Goal: Task Accomplishment & Management: Complete application form

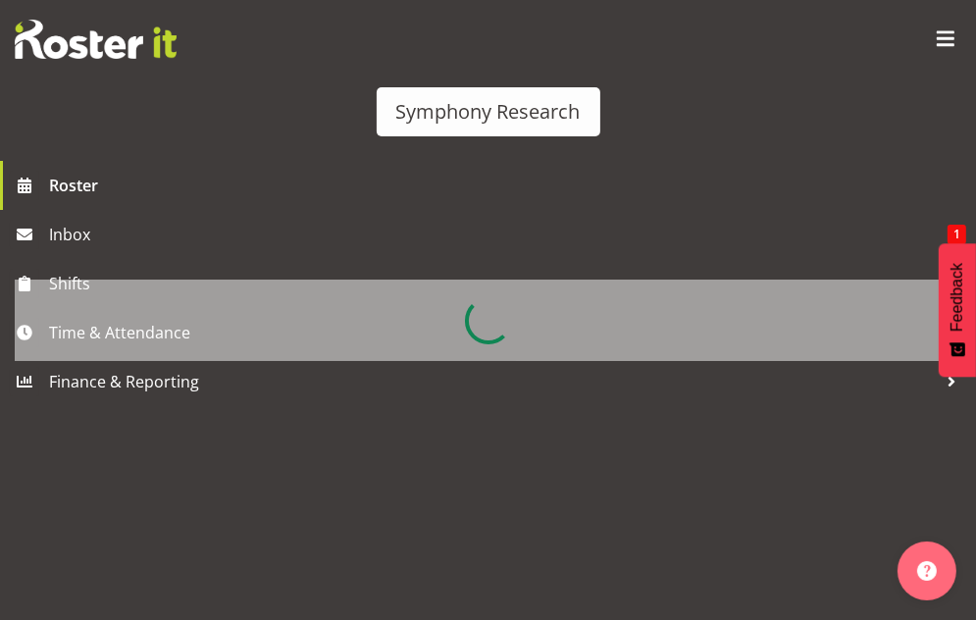
click at [143, 329] on div at bounding box center [488, 320] width 947 height 81
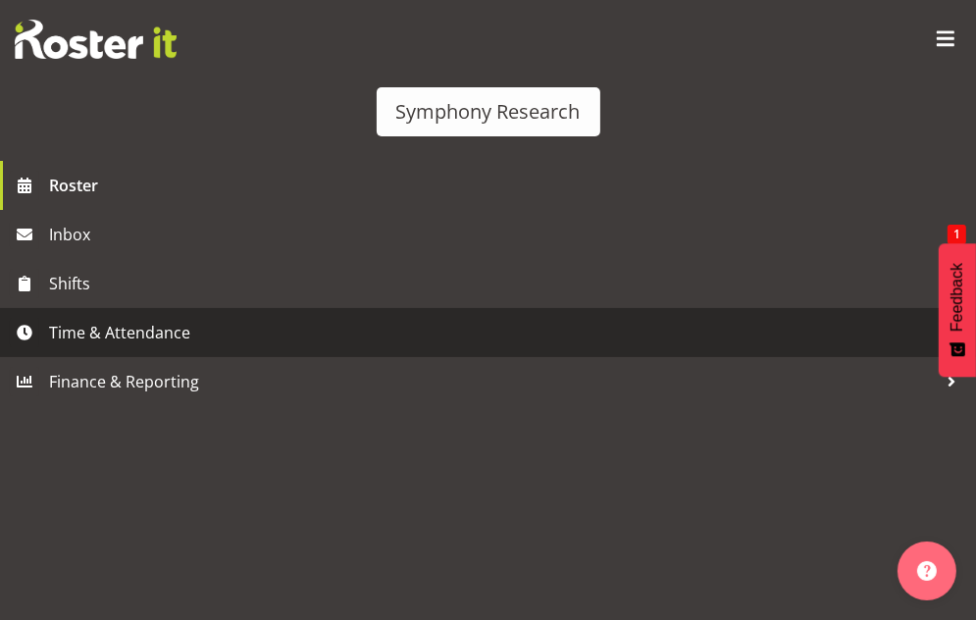
click at [154, 332] on span "Time & Attendance" at bounding box center [493, 332] width 888 height 29
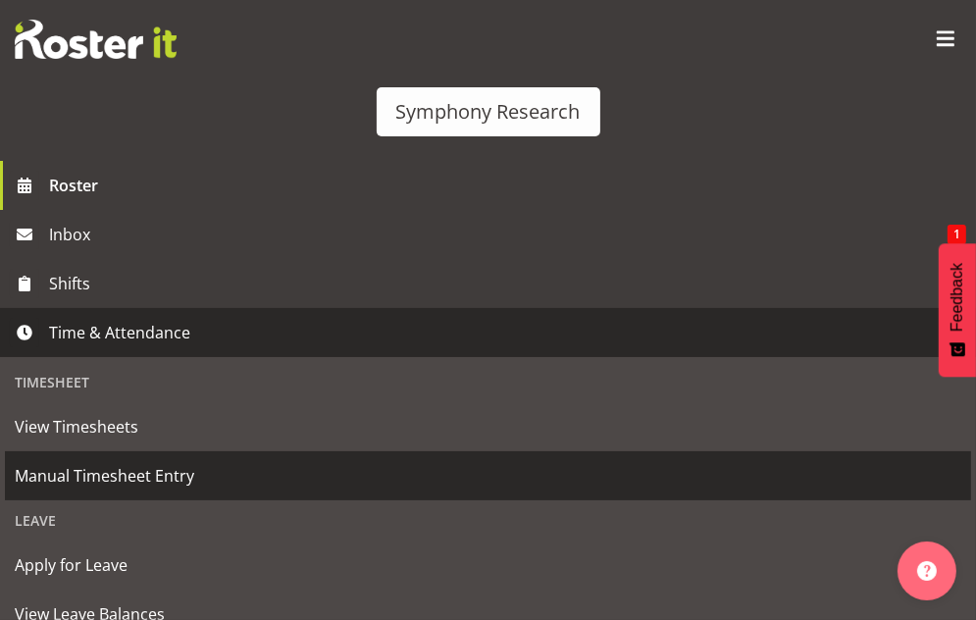
click at [149, 474] on span "Manual Timesheet Entry" at bounding box center [488, 475] width 947 height 29
click at [98, 478] on span "Manual Timesheet Entry" at bounding box center [488, 475] width 947 height 29
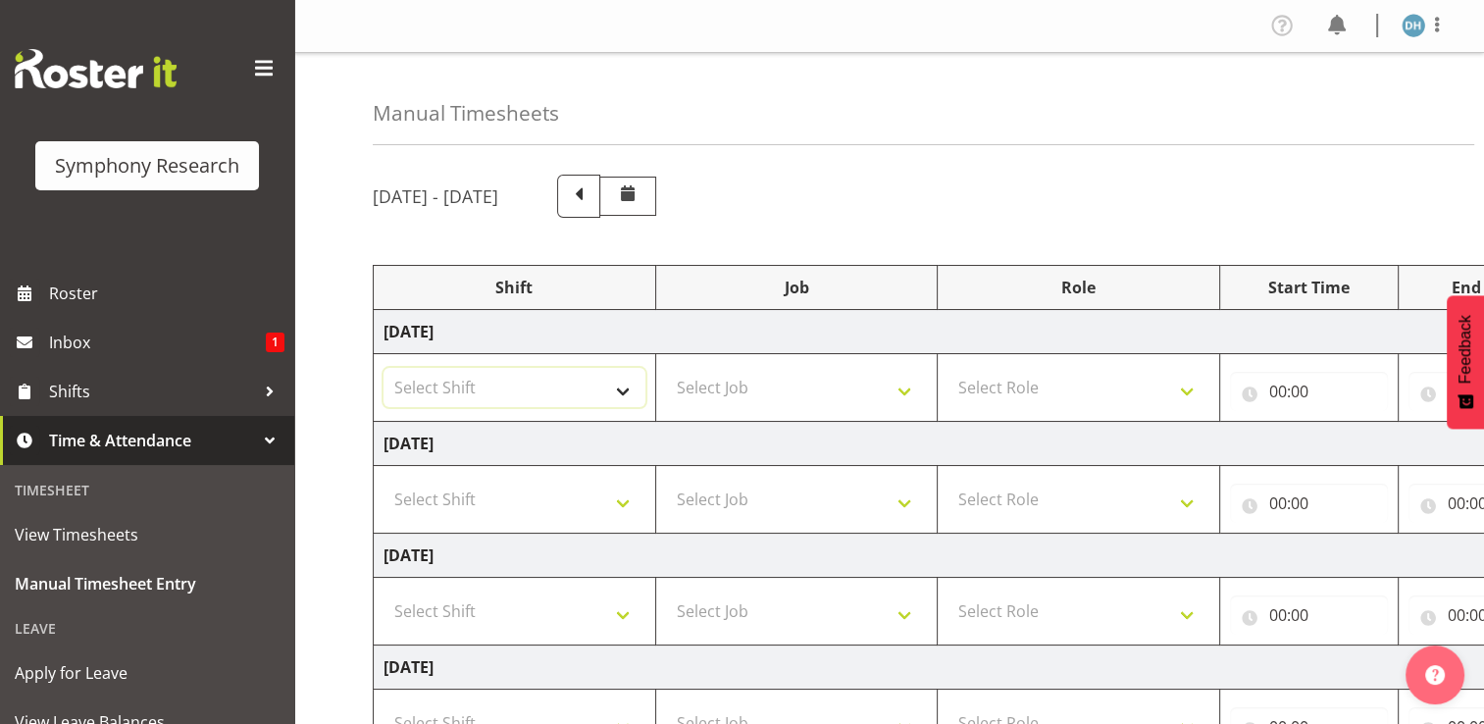
click at [628, 392] on select "Select Shift !!Weekend Residential (Roster IT Shift Label) *Business 9/10am ~ 4…" at bounding box center [515, 387] width 262 height 39
select select "48116"
click at [384, 368] on select "Select Shift !!Weekend Residential (Roster IT Shift Label) *Business 9/10am ~ 4…" at bounding box center [515, 387] width 262 height 39
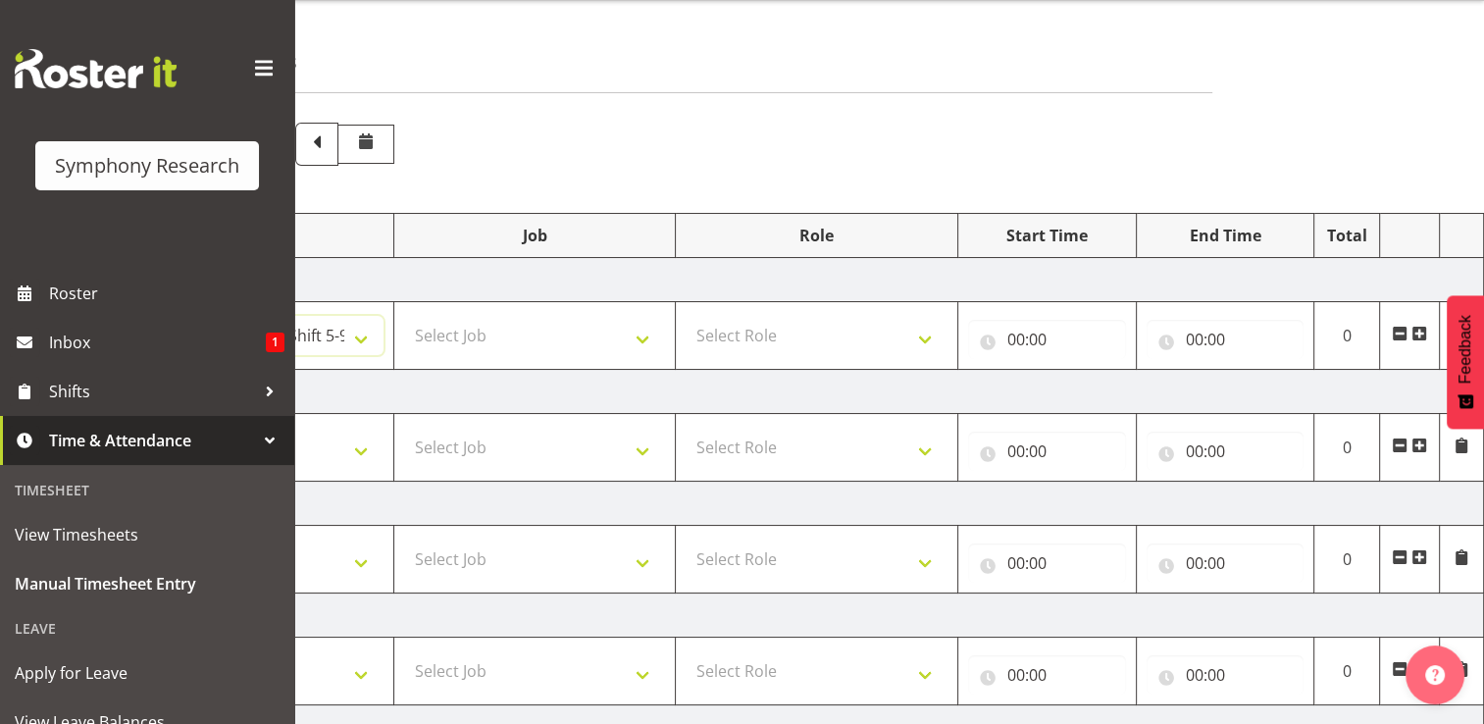
scroll to position [55, 0]
click at [975, 330] on span at bounding box center [1420, 331] width 16 height 16
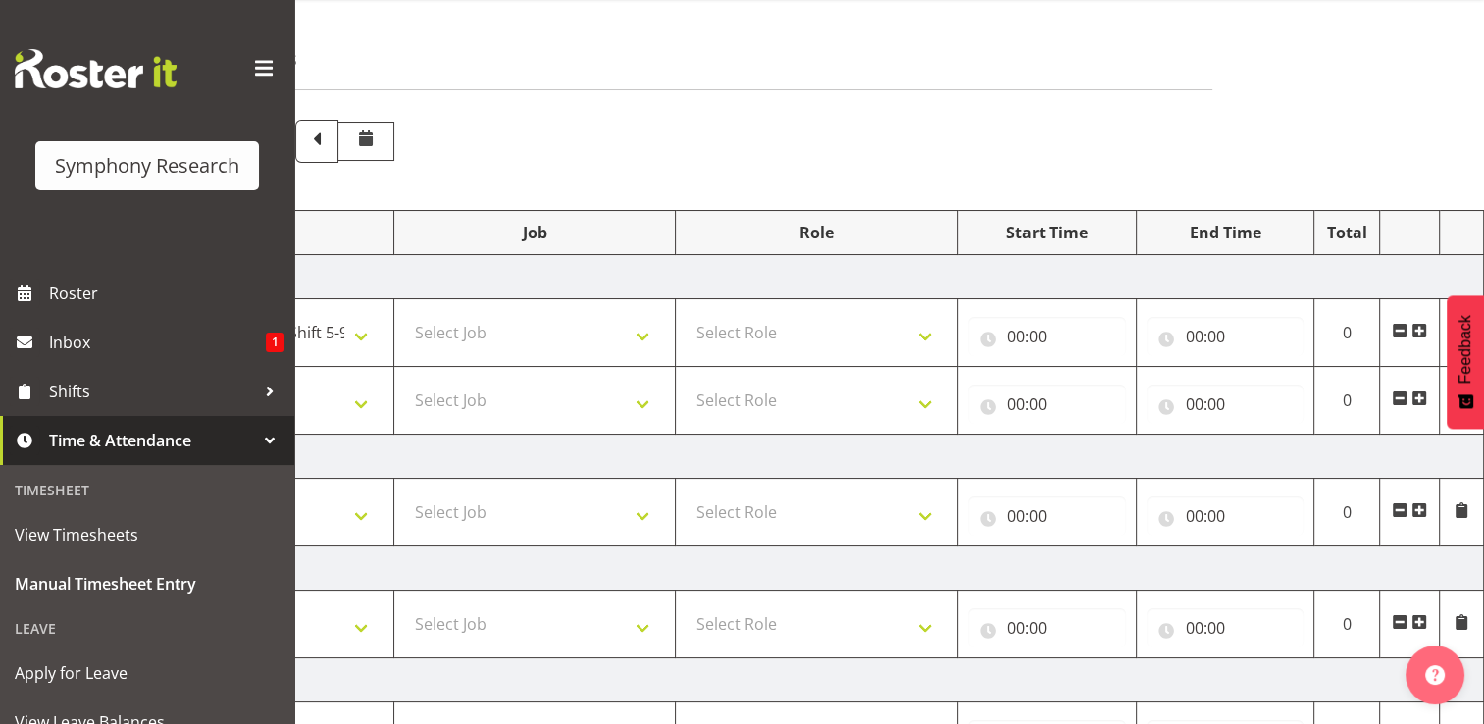
click at [975, 400] on span at bounding box center [1420, 398] width 16 height 16
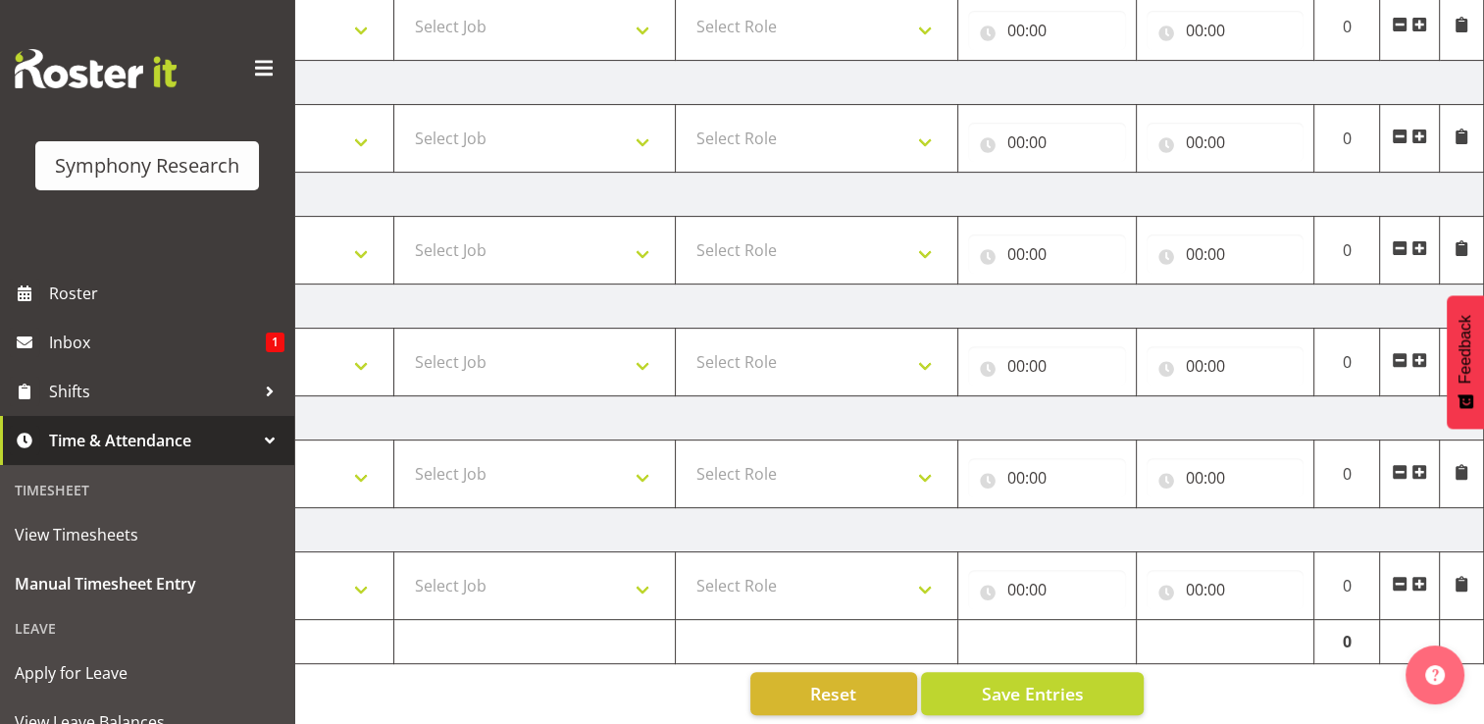
scroll to position [624, 0]
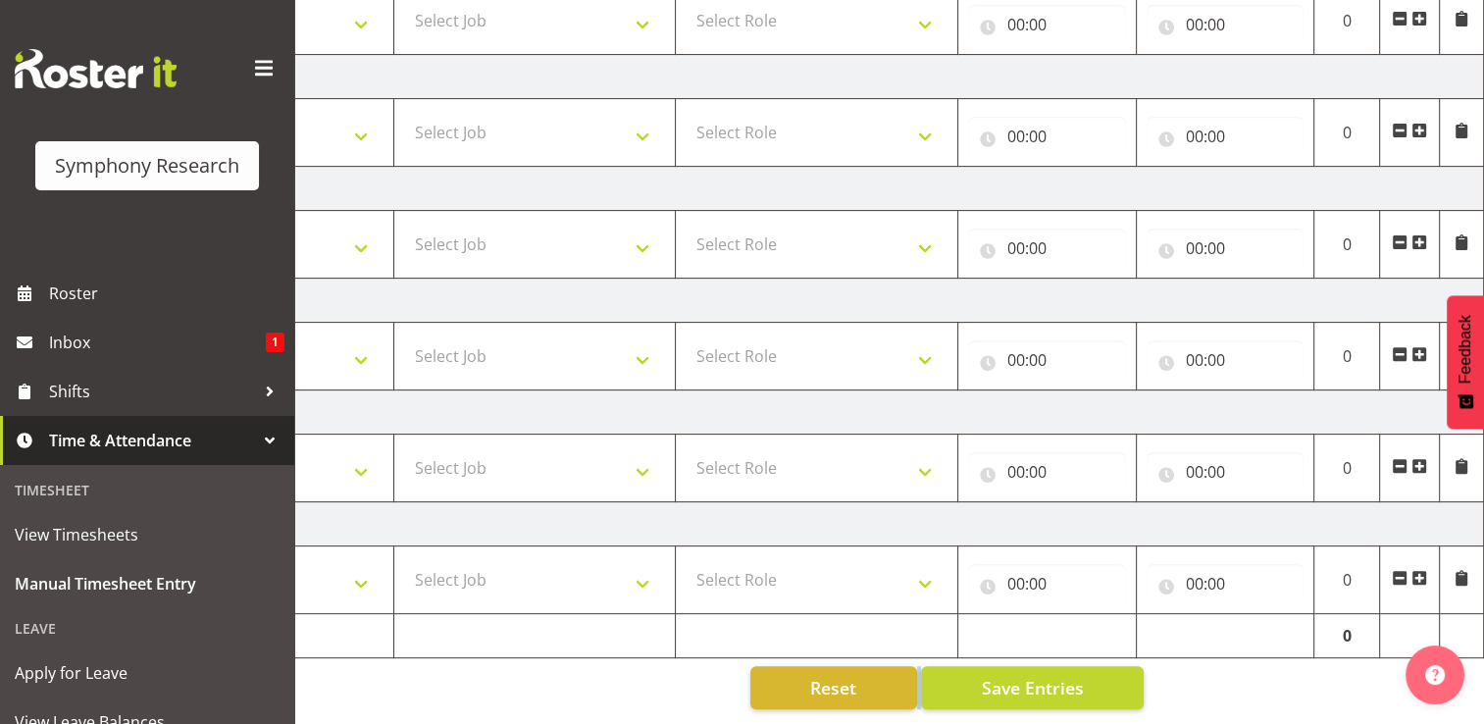
drag, startPoint x: 1384, startPoint y: 708, endPoint x: 846, endPoint y: 710, distance: 538.6
click at [846, 619] on div "Manual Timesheets August 25th - August 31st 2025 Shift Job Role Start Time End …" at bounding box center [889, 81] width 1190 height 1285
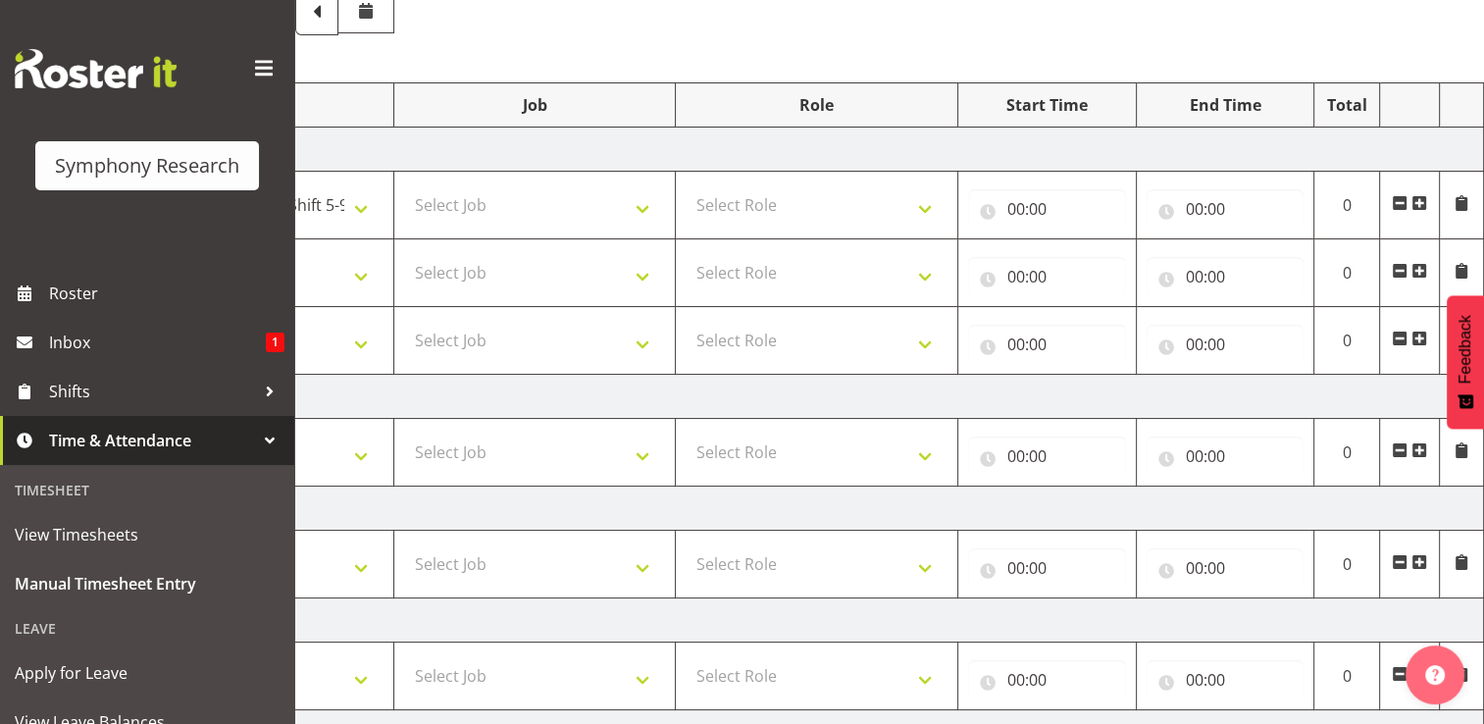
scroll to position [170, 0]
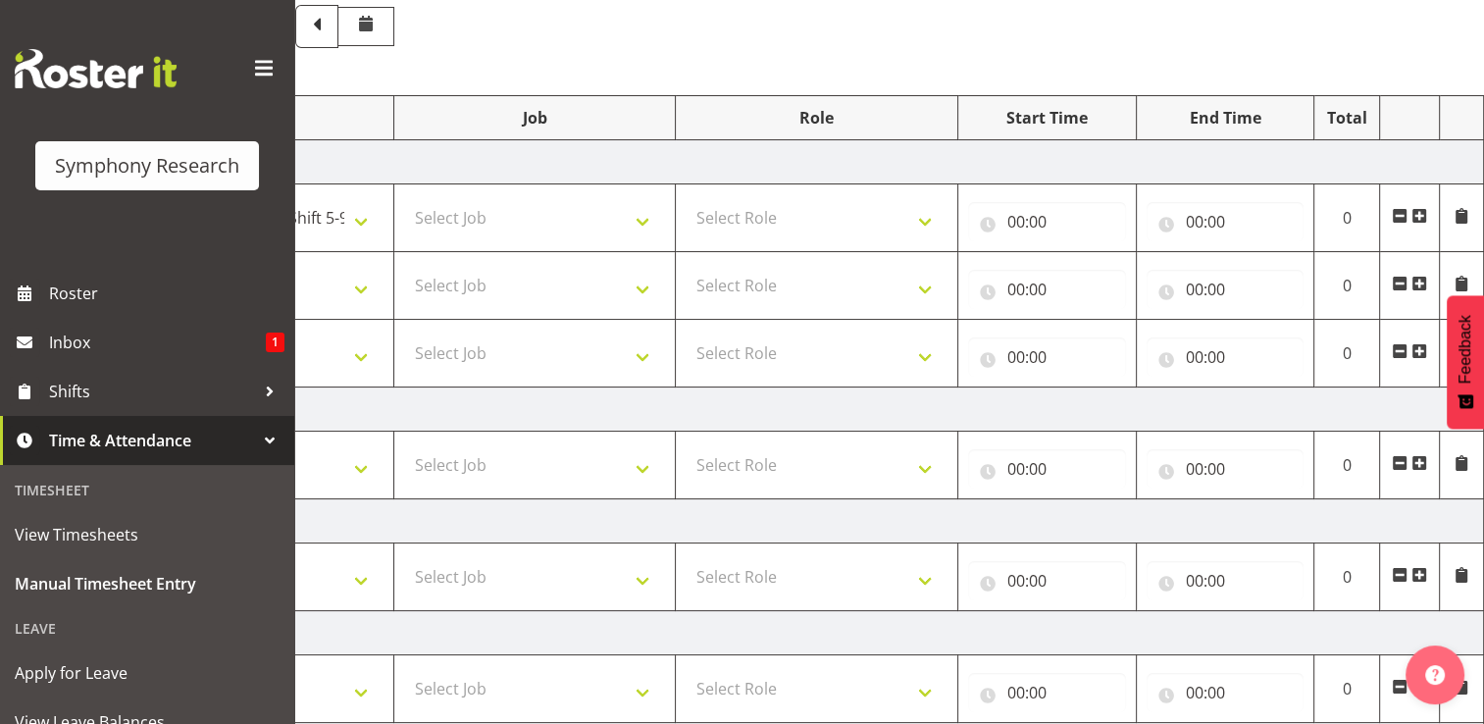
click at [975, 352] on span at bounding box center [1420, 351] width 16 height 16
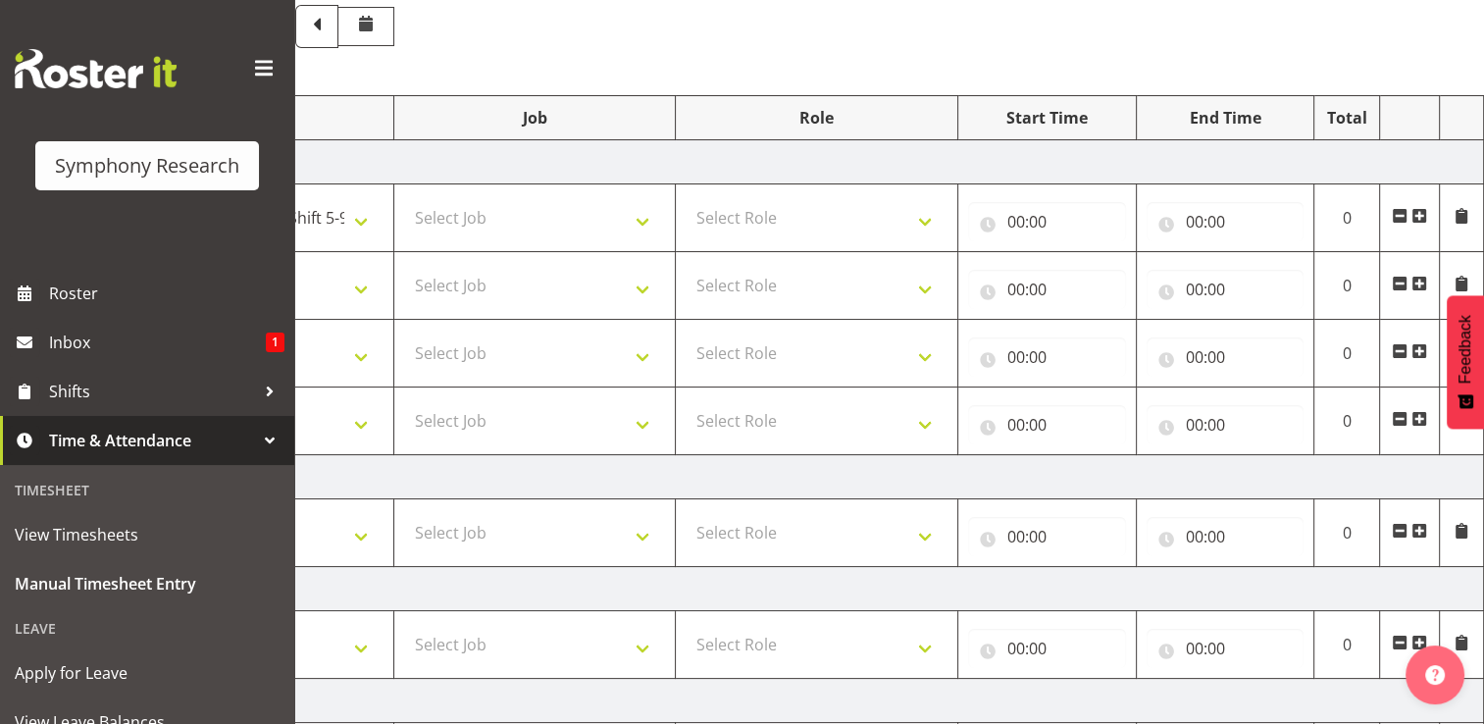
drag, startPoint x: 1481, startPoint y: 430, endPoint x: 1502, endPoint y: 532, distance: 104.1
click at [975, 532] on html "Symphony Research Roster Inbox 1 Shifts Time & Attendance Timesheet View Timesh…" at bounding box center [742, 192] width 1484 height 724
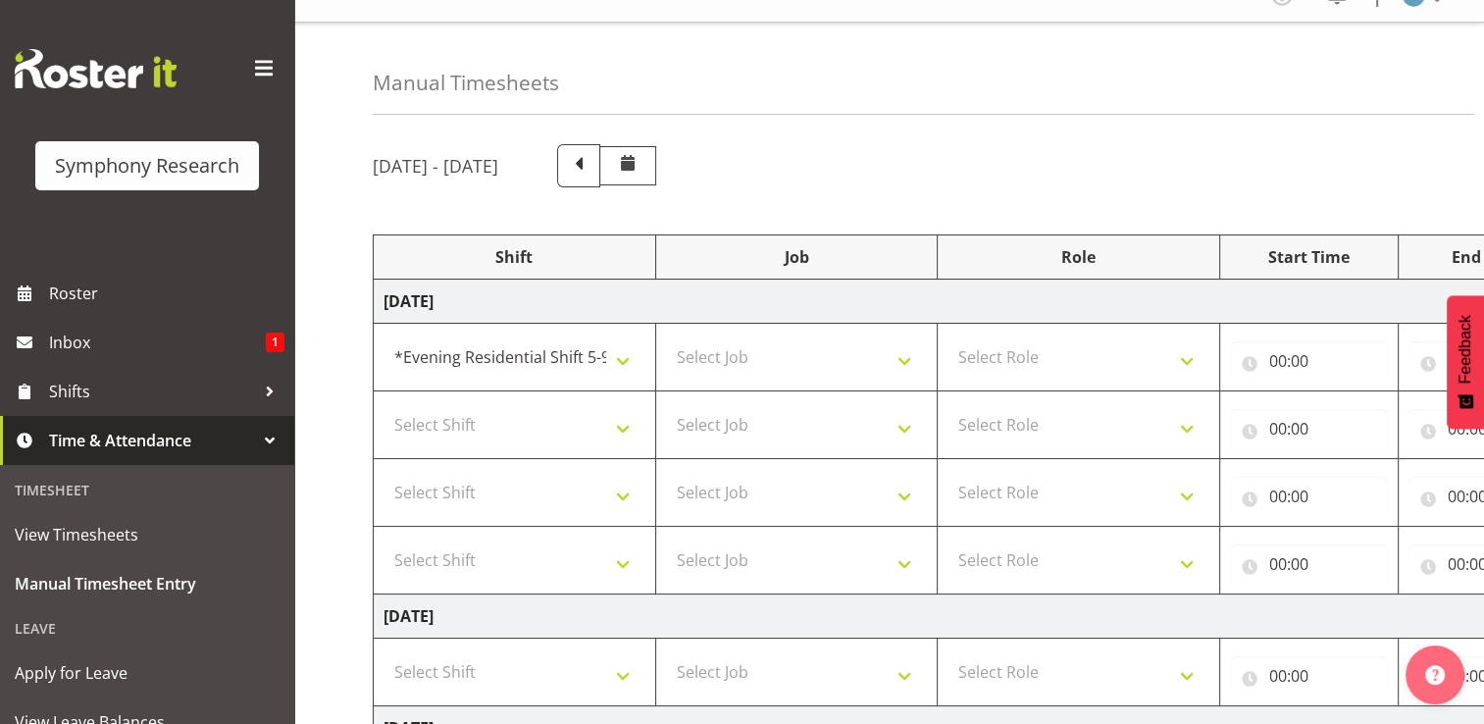
scroll to position [0, 0]
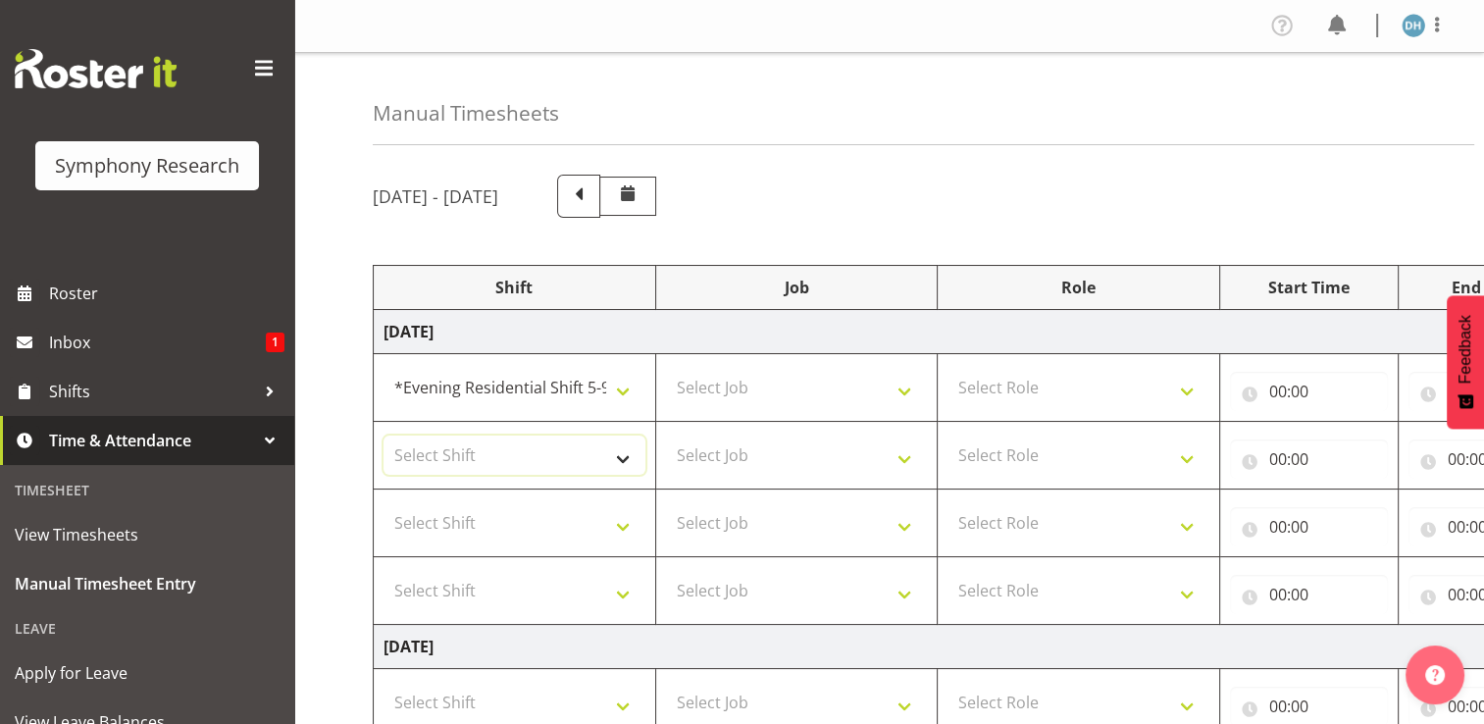
drag, startPoint x: 540, startPoint y: 453, endPoint x: 553, endPoint y: 453, distance: 13.7
click at [540, 453] on select "Select Shift !!Weekend Residential (Roster IT Shift Label) *Business 9/10am ~ 4…" at bounding box center [515, 455] width 262 height 39
click at [629, 458] on select "Select Shift !!Weekend Residential (Roster IT Shift Label) *Business 9/10am ~ 4…" at bounding box center [515, 455] width 262 height 39
click at [624, 452] on select "Select Shift !!Weekend Residential (Roster IT Shift Label) *Business 9/10am ~ 4…" at bounding box center [515, 455] width 262 height 39
select select "48116"
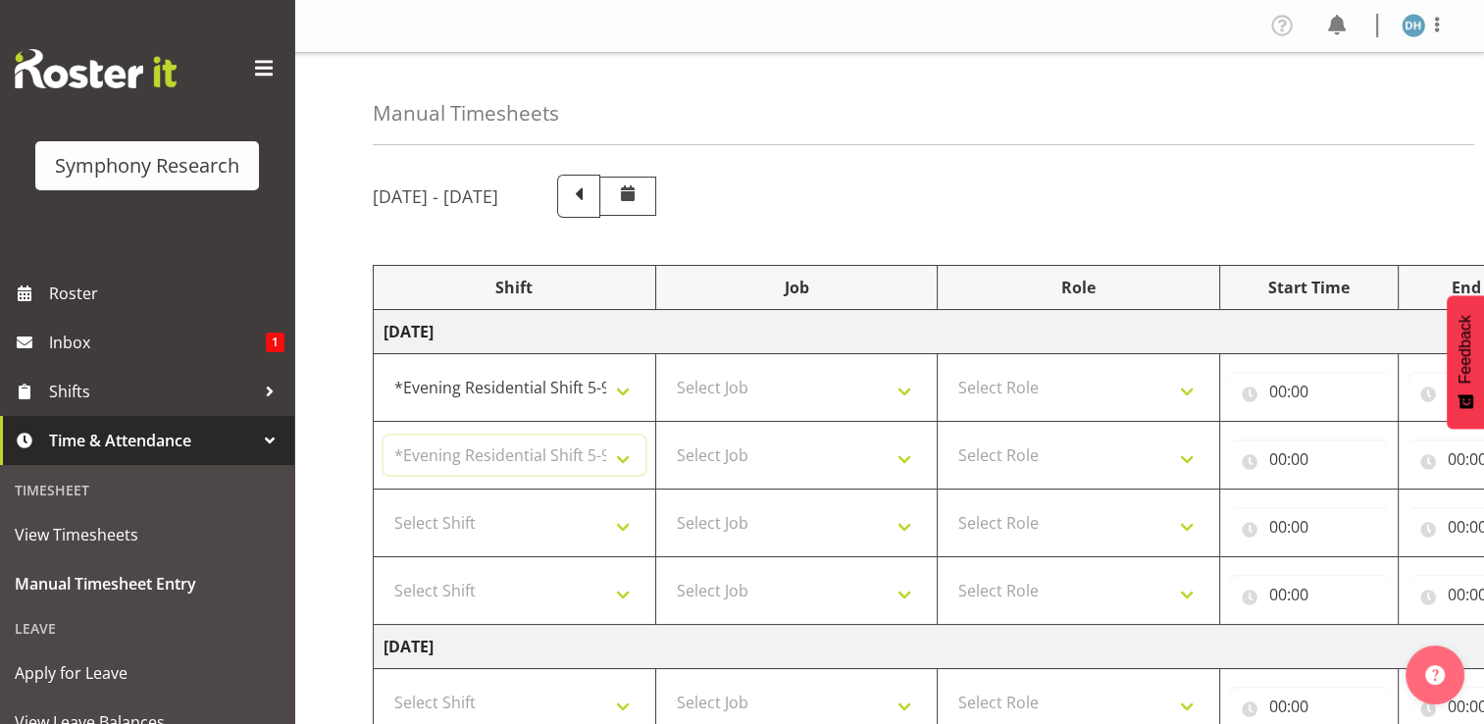
click at [384, 436] on select "Select Shift !!Weekend Residential (Roster IT Shift Label) *Business 9/10am ~ 4…" at bounding box center [515, 455] width 262 height 39
click at [621, 524] on select "Select Shift !!Weekend Residential (Roster IT Shift Label) *Business 9/10am ~ 4…" at bounding box center [515, 522] width 262 height 39
select select "56692"
click at [384, 503] on select "Select Shift !!Weekend Residential (Roster IT Shift Label) *Business 9/10am ~ 4…" at bounding box center [515, 522] width 262 height 39
click at [621, 595] on select "Select Shift !!Weekend Residential (Roster IT Shift Label) *Business 9/10am ~ 4…" at bounding box center [515, 590] width 262 height 39
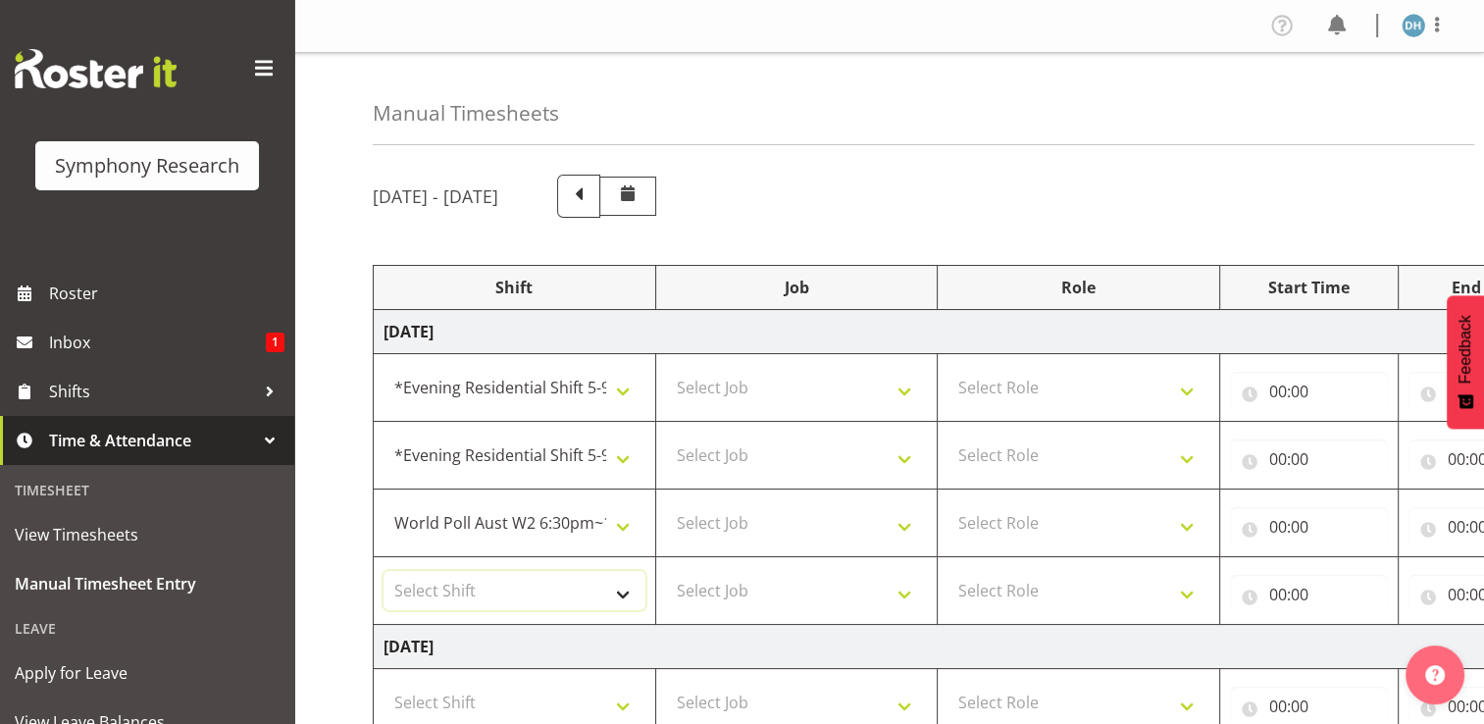
select select "56692"
click at [384, 571] on select "Select Shift !!Weekend Residential (Roster IT Shift Label) *Business 9/10am ~ 4…" at bounding box center [515, 590] width 262 height 39
click at [906, 389] on select "Select Job 550060 IF Admin 553492 World Poll Aus Wave 2 Main 2025 553493 World …" at bounding box center [797, 387] width 262 height 39
select select "10527"
click at [666, 368] on select "Select Job 550060 IF Admin 553492 World Poll Aus Wave 2 Main 2025 553493 World …" at bounding box center [797, 387] width 262 height 39
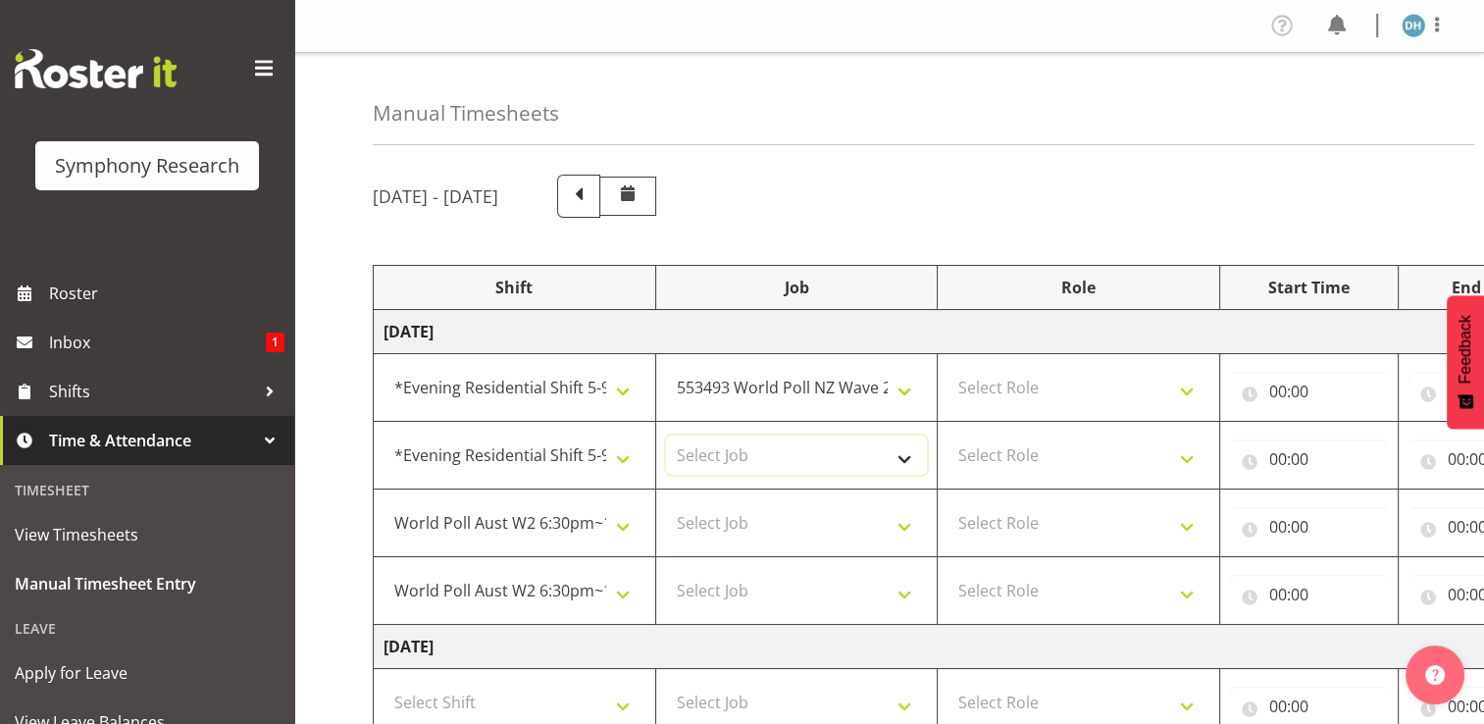
click at [904, 458] on select "Select Job 550060 IF Admin 553492 World Poll Aus Wave 2 Main 2025 553493 World …" at bounding box center [797, 455] width 262 height 39
select select "10527"
click at [666, 436] on select "Select Job 550060 IF Admin 553492 World Poll Aus Wave 2 Main 2025 553493 World …" at bounding box center [797, 455] width 262 height 39
click at [906, 529] on select "Select Job 550060 IF Admin 553492 World Poll Aus Wave 2 Main 2025 553493 World …" at bounding box center [797, 522] width 262 height 39
select select "10499"
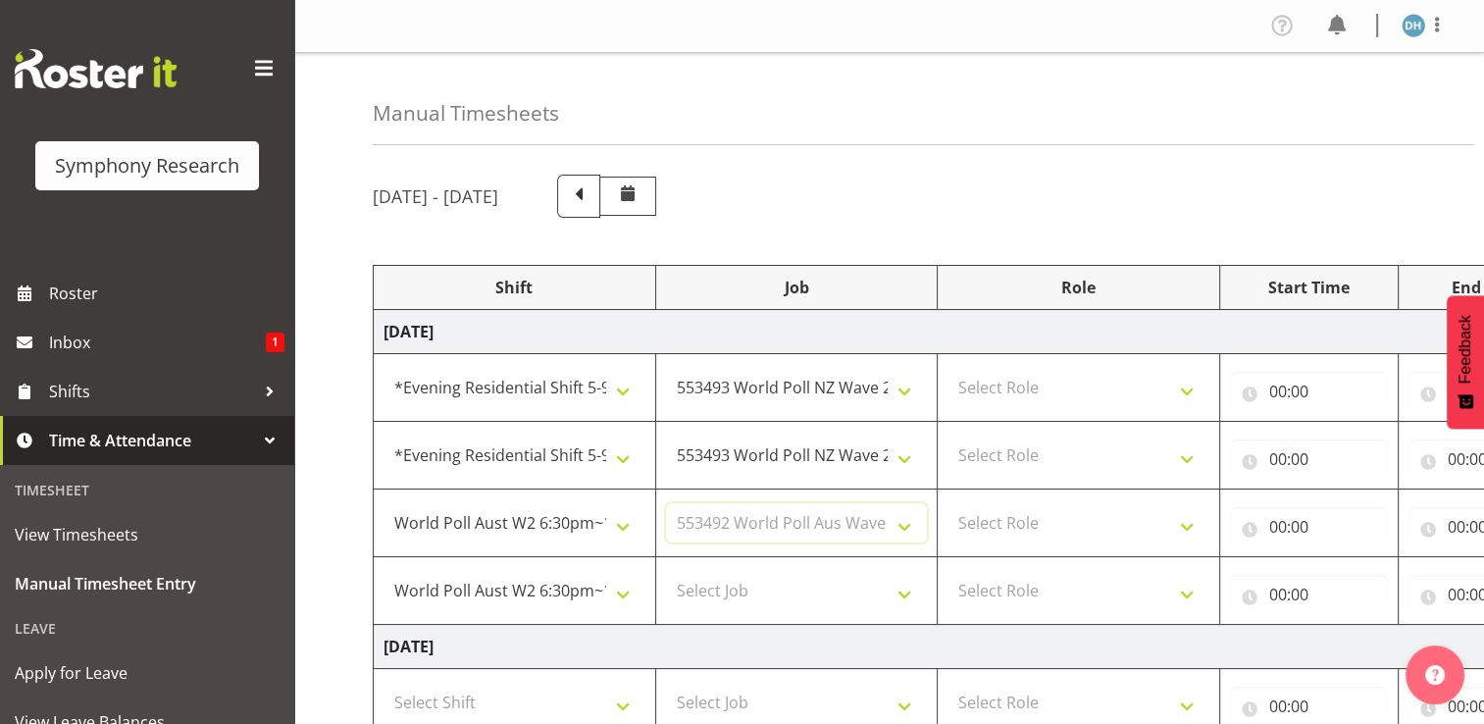
click at [666, 503] on select "Select Job 550060 IF Admin 553492 World Poll Aus Wave 2 Main 2025 553493 World …" at bounding box center [797, 522] width 262 height 39
click at [908, 593] on select "Select Job 550060 IF Admin 553492 World Poll Aus Wave 2 Main 2025 553493 World …" at bounding box center [797, 590] width 262 height 39
select select "10499"
click at [666, 571] on select "Select Job 550060 IF Admin 553492 World Poll Aus Wave 2 Main 2025 553493 World …" at bounding box center [797, 590] width 262 height 39
click at [975, 388] on select "Select Role Briefing Interviewing" at bounding box center [1079, 387] width 262 height 39
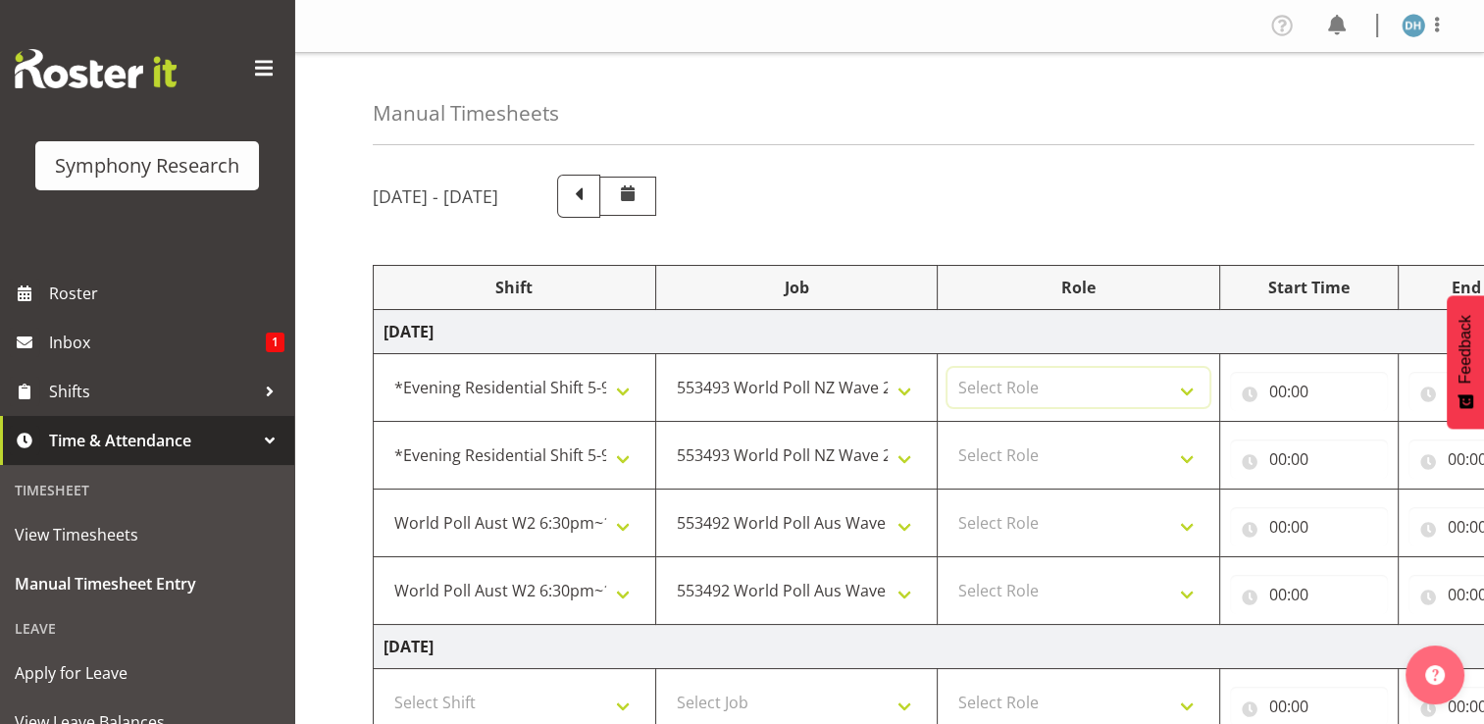
select select "297"
click at [948, 368] on select "Select Role Briefing Interviewing" at bounding box center [1079, 387] width 262 height 39
drag, startPoint x: 1190, startPoint y: 455, endPoint x: 1169, endPoint y: 456, distance: 20.6
click at [975, 455] on select "Select Role Briefing Interviewing" at bounding box center [1079, 455] width 262 height 39
select select "47"
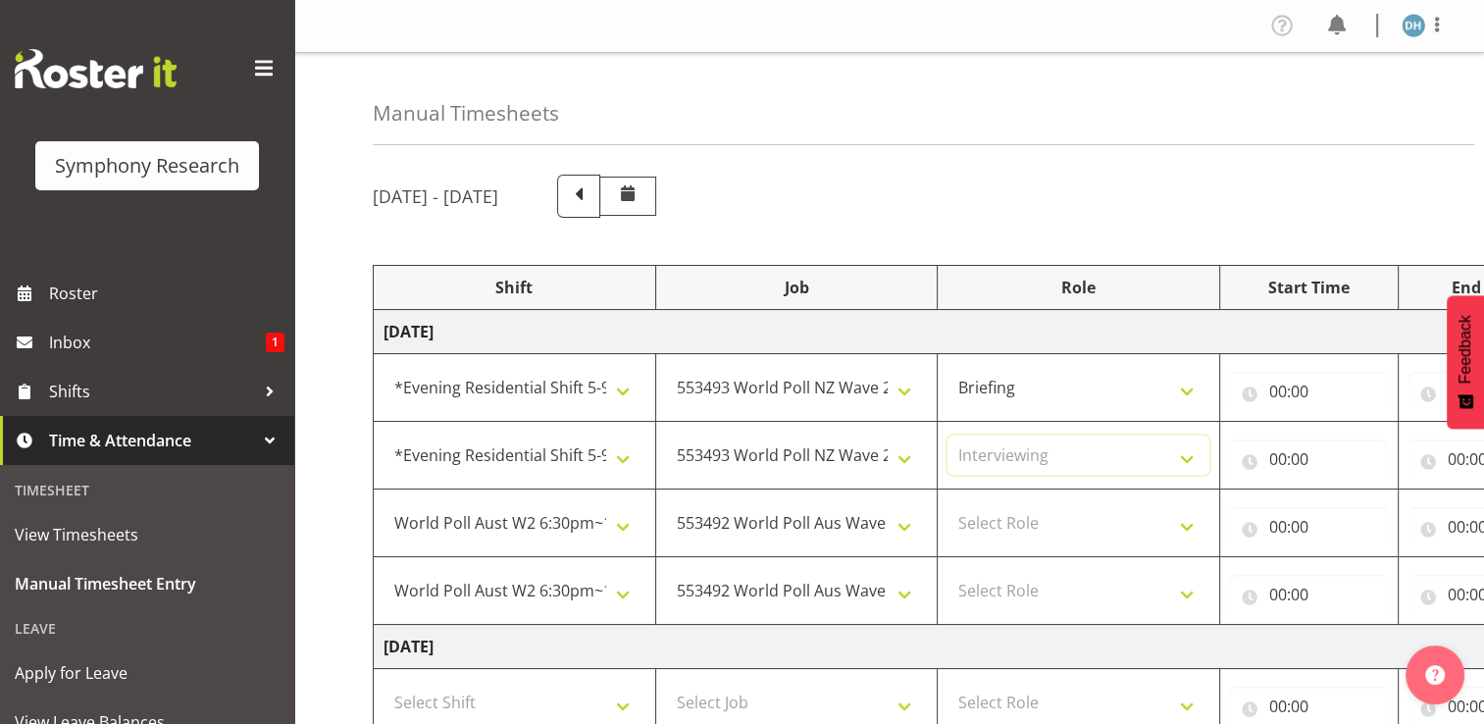
click at [948, 436] on select "Select Role Briefing Interviewing" at bounding box center [1079, 455] width 262 height 39
click at [975, 525] on select "Select Role Briefing Interviewing" at bounding box center [1079, 522] width 262 height 39
select select "47"
click at [948, 503] on select "Select Role Briefing Interviewing" at bounding box center [1079, 522] width 262 height 39
click at [975, 587] on select "Select Role Briefing Interviewing" at bounding box center [1079, 590] width 262 height 39
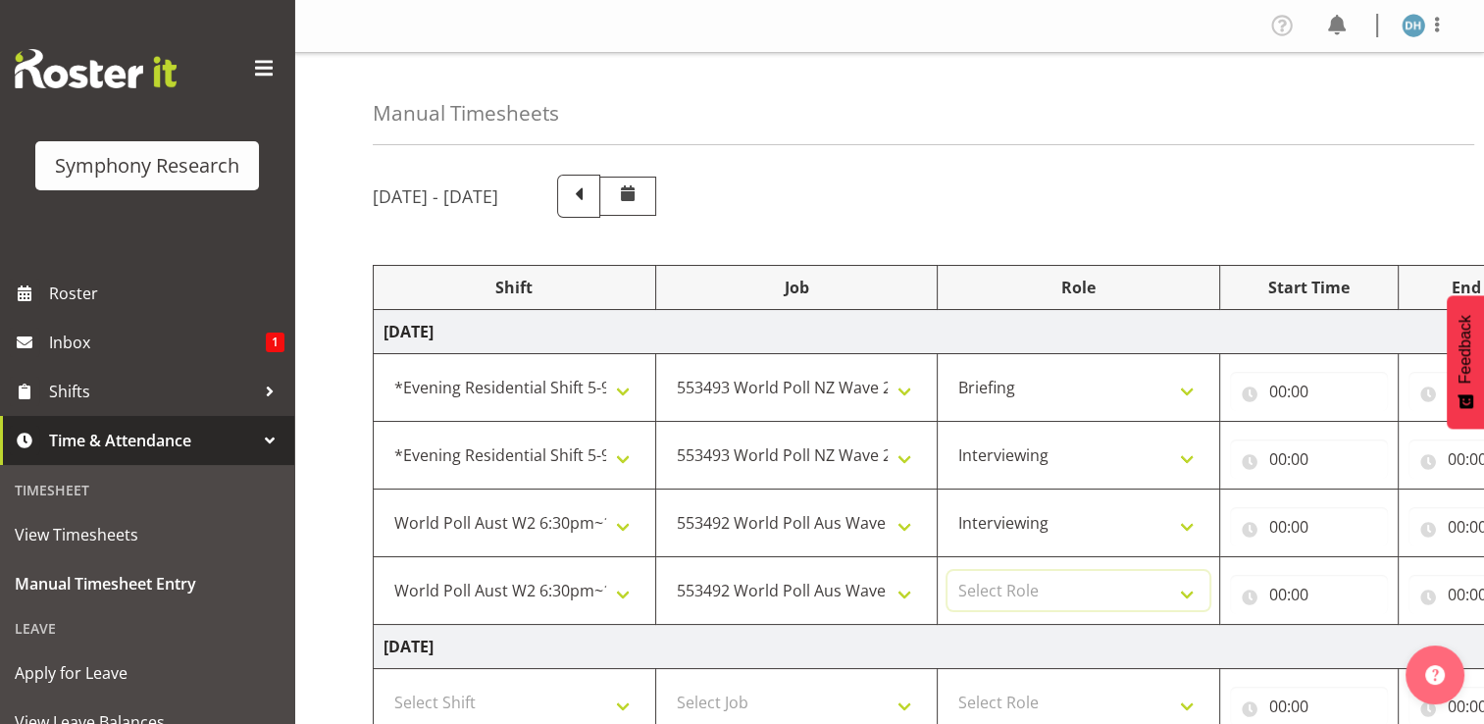
select select "47"
click at [948, 571] on select "Select Role Briefing Interviewing" at bounding box center [1079, 590] width 262 height 39
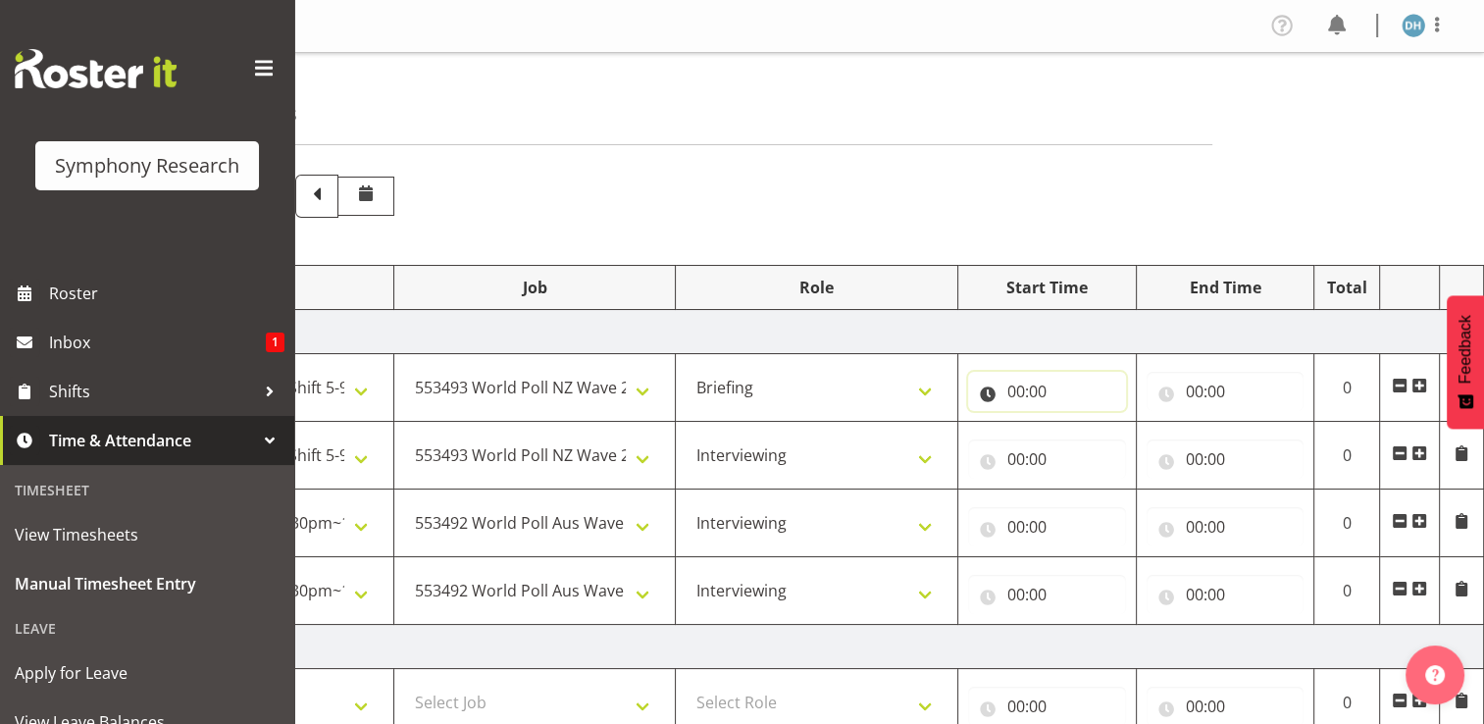
click at [975, 396] on input "00:00" at bounding box center [1047, 391] width 158 height 39
click at [975, 438] on select "00 01 02 03 04 05 06 07 08 09 10 11 12 13 14 15 16 17 18 19 20 21 22 23" at bounding box center [1102, 442] width 44 height 39
select select "17"
click at [975, 423] on select "00 01 02 03 04 05 06 07 08 09 10 11 12 13 14 15 16 17 18 19 20 21 22 23" at bounding box center [1102, 442] width 44 height 39
type input "17:00"
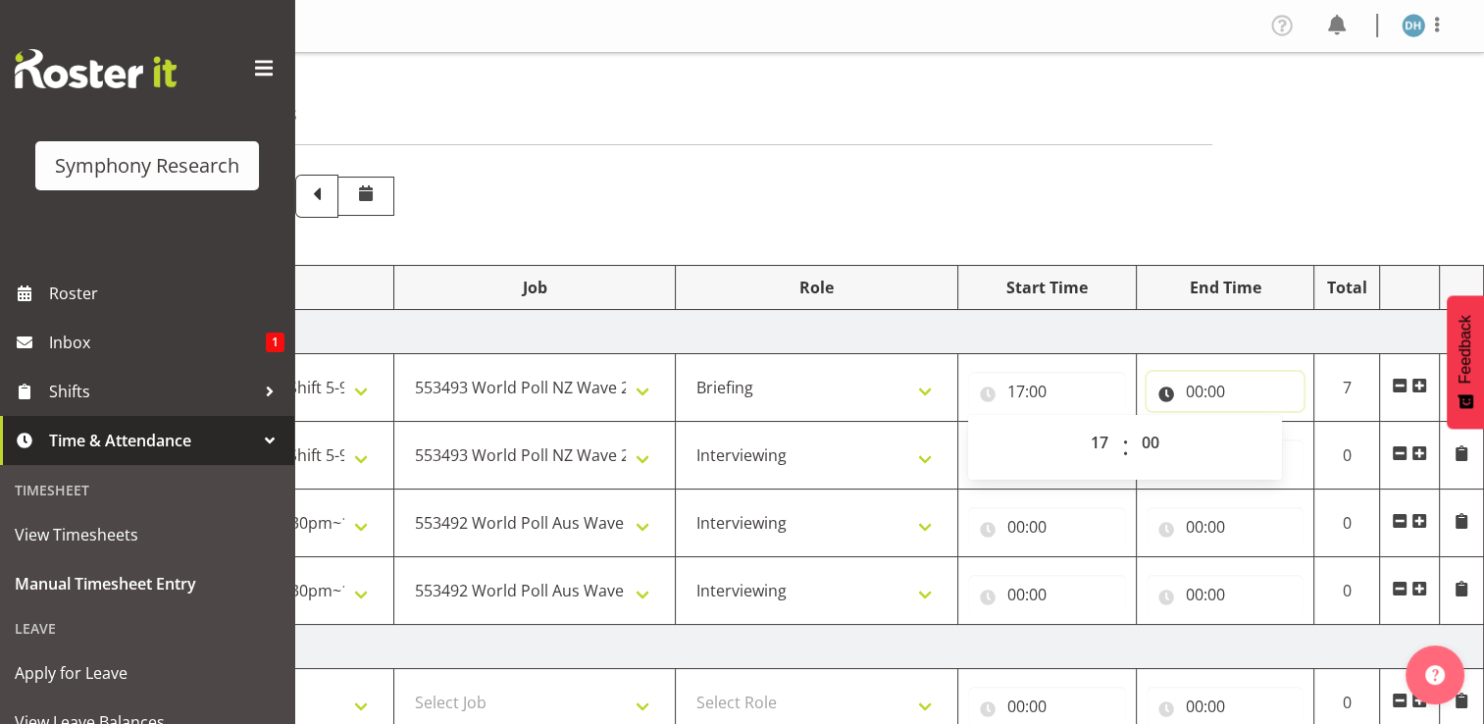
click at [975, 390] on input "00:00" at bounding box center [1226, 391] width 158 height 39
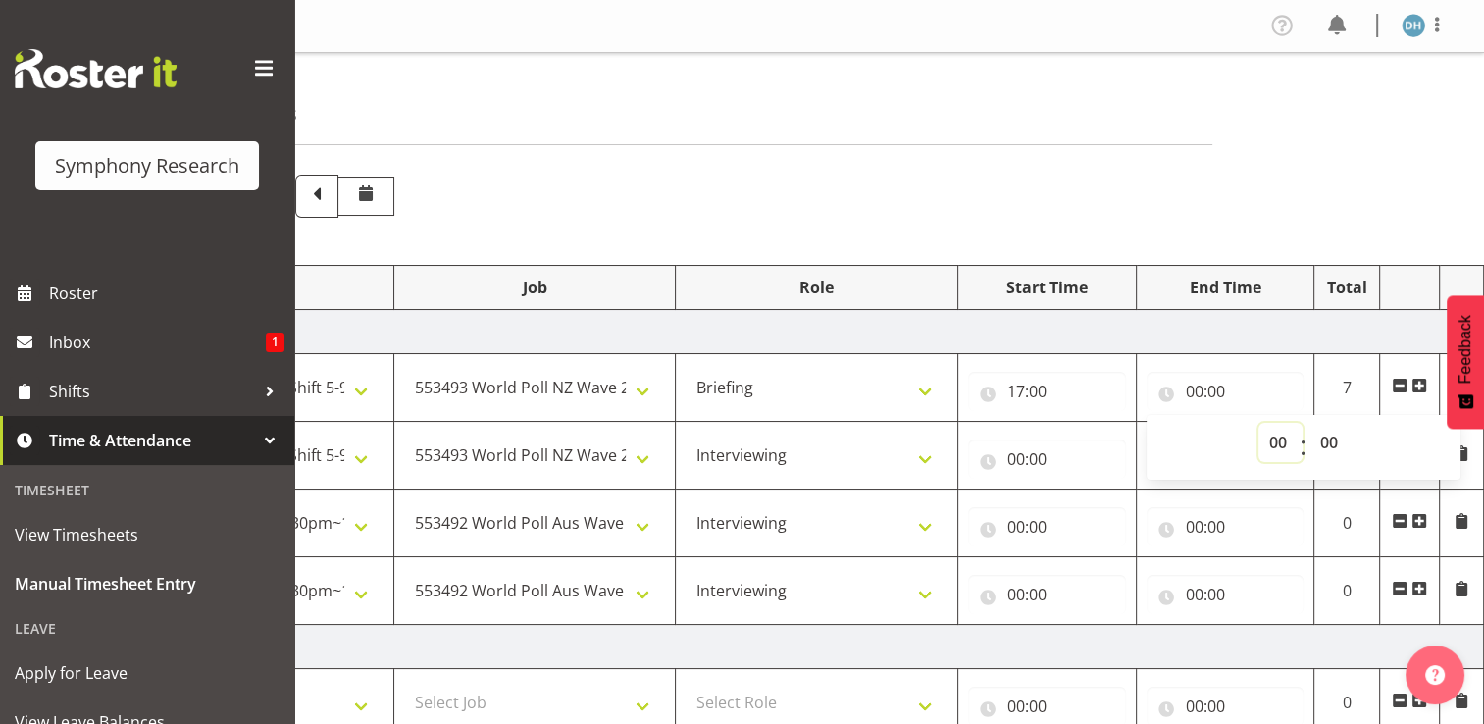
click at [975, 441] on select "00 01 02 03 04 05 06 07 08 09 10 11 12 13 14 15 16 17 18 19 20 21 22 23" at bounding box center [1281, 442] width 44 height 39
select select "17"
click at [975, 423] on select "00 01 02 03 04 05 06 07 08 09 10 11 12 13 14 15 16 17 18 19 20 21 22 23" at bounding box center [1281, 442] width 44 height 39
type input "17:00"
click at [975, 442] on select "00 01 02 03 04 05 06 07 08 09 10 11 12 13 14 15 16 17 18 19 20 21 22 23 24 25 2…" at bounding box center [1332, 442] width 44 height 39
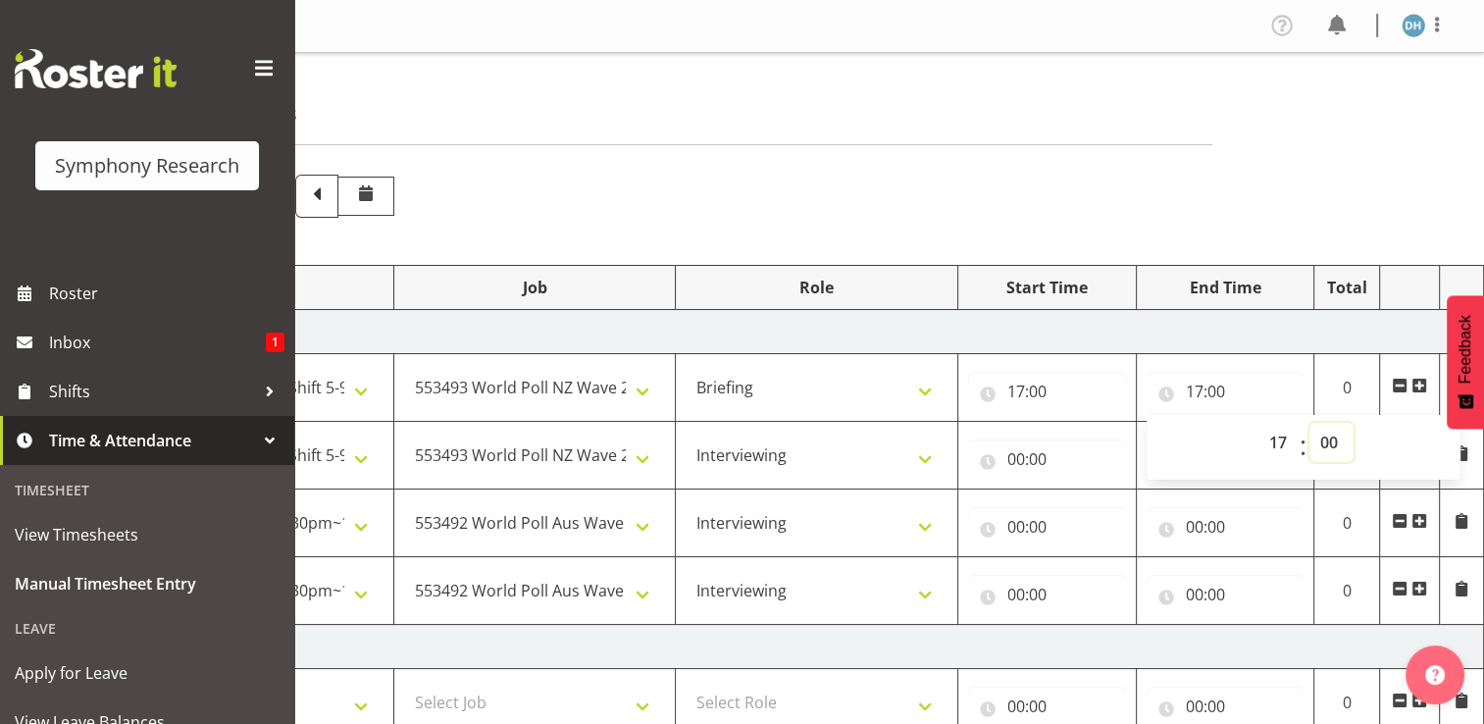
select select "6"
click at [975, 423] on select "00 01 02 03 04 05 06 07 08 09 10 11 12 13 14 15 16 17 18 19 20 21 22 23 24 25 2…" at bounding box center [1332, 442] width 44 height 39
type input "17:06"
click at [975, 453] on input "00:00" at bounding box center [1047, 458] width 158 height 39
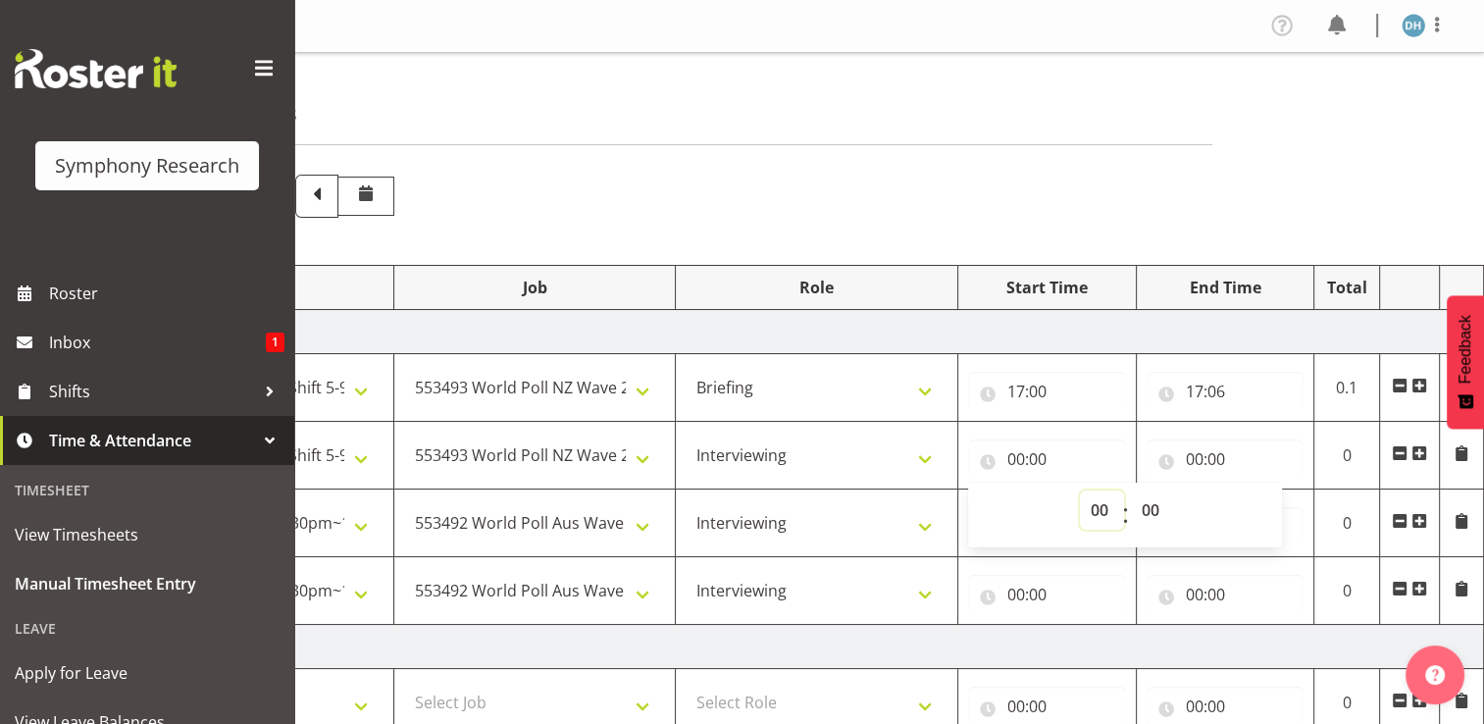
click at [975, 510] on select "00 01 02 03 04 05 06 07 08 09 10 11 12 13 14 15 16 17 18 19 20 21 22 23" at bounding box center [1102, 509] width 44 height 39
select select "17"
click at [975, 490] on select "00 01 02 03 04 05 06 07 08 09 10 11 12 13 14 15 16 17 18 19 20 21 22 23" at bounding box center [1102, 509] width 44 height 39
type input "17:00"
click at [975, 509] on select "00 01 02 03 04 05 06 07 08 09 10 11 12 13 14 15 16 17 18 19 20 21 22 23 24 25 2…" at bounding box center [1153, 509] width 44 height 39
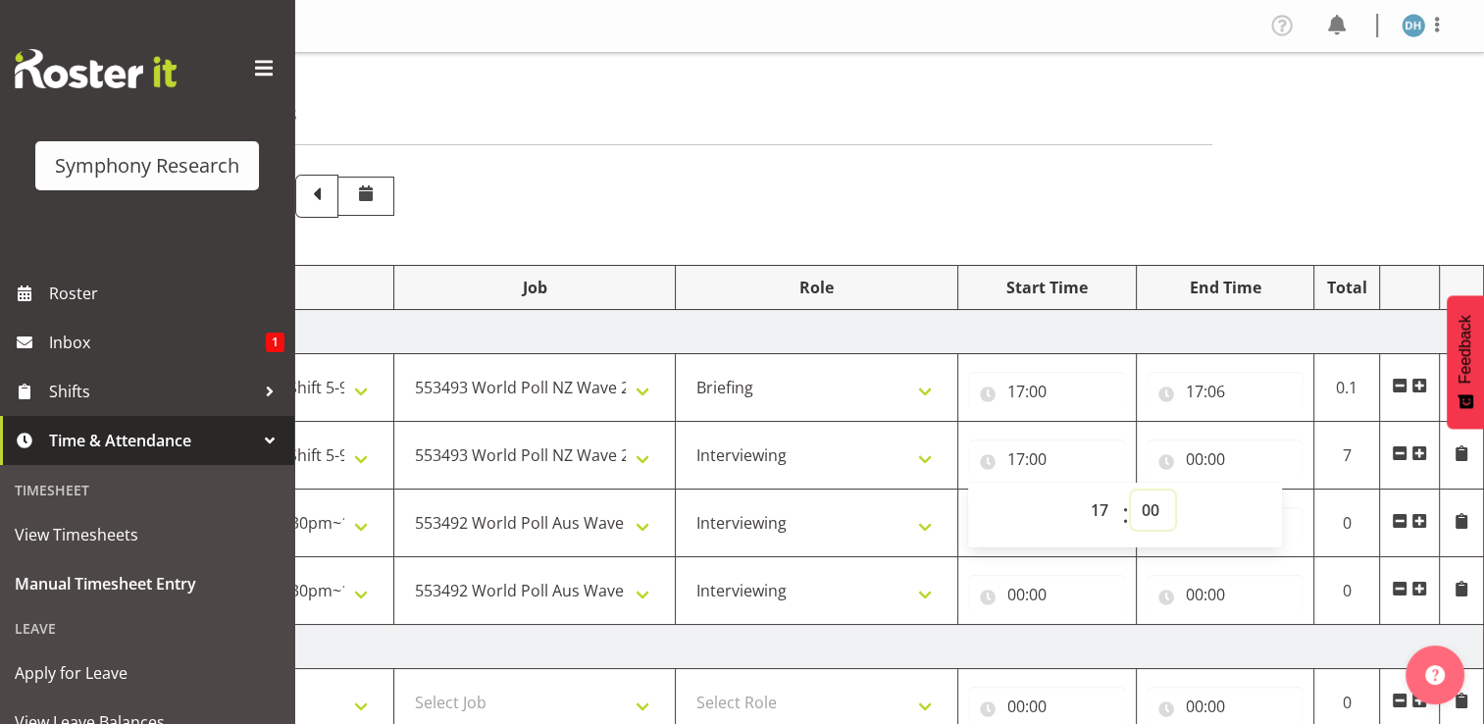
select select "6"
click at [975, 490] on select "00 01 02 03 04 05 06 07 08 09 10 11 12 13 14 15 16 17 18 19 20 21 22 23 24 25 2…" at bounding box center [1153, 509] width 44 height 39
type input "17:06"
click at [975, 457] on input "00:00" at bounding box center [1226, 458] width 158 height 39
click at [975, 512] on select "00 01 02 03 04 05 06 07 08 09 10 11 12 13 14 15 16 17 18 19 20 21 22 23" at bounding box center [1281, 509] width 44 height 39
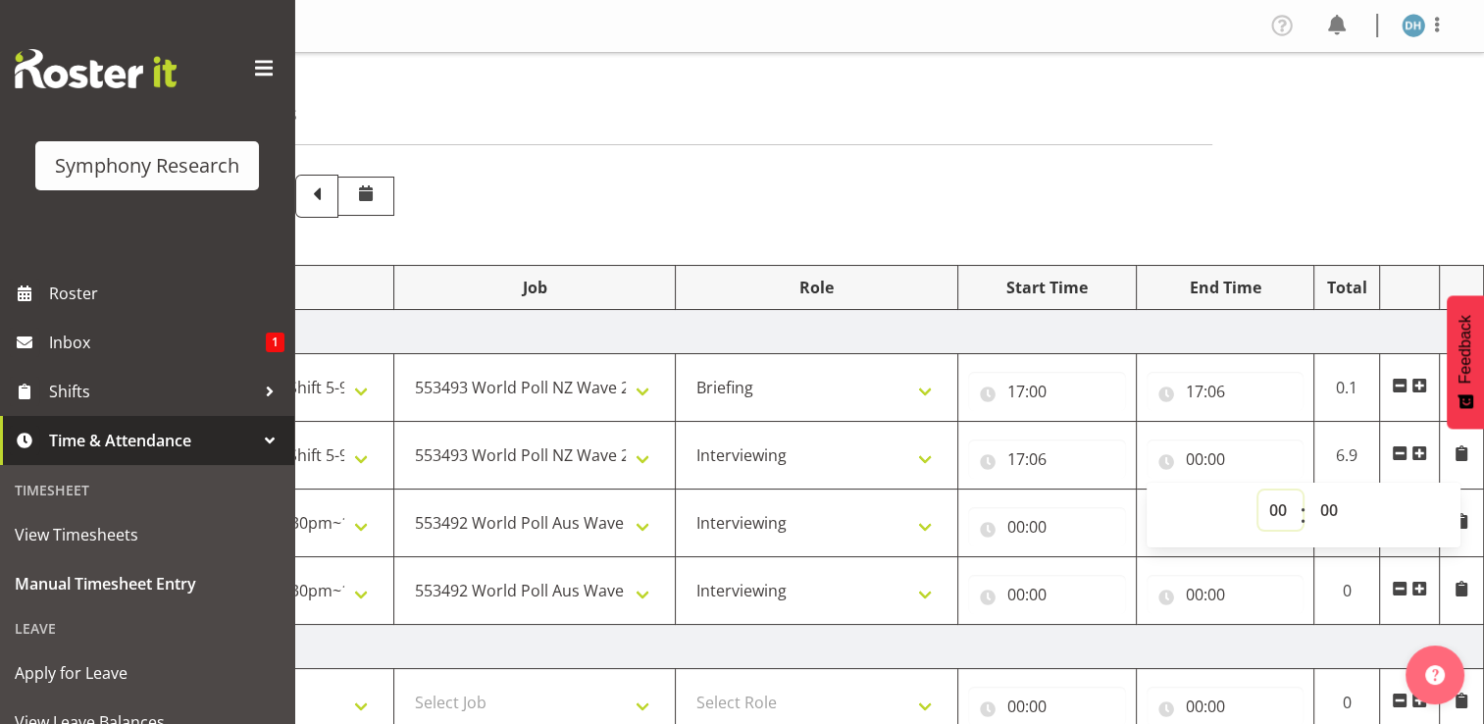
select select "18"
click at [975, 490] on select "00 01 02 03 04 05 06 07 08 09 10 11 12 13 14 15 16 17 18 19 20 21 22 23" at bounding box center [1281, 509] width 44 height 39
type input "18:00"
click at [975, 509] on select "00 01 02 03 04 05 06 07 08 09 10 11 12 13 14 15 16 17 18 19 20 21 22 23 24 25 2…" at bounding box center [1332, 509] width 44 height 39
select select "30"
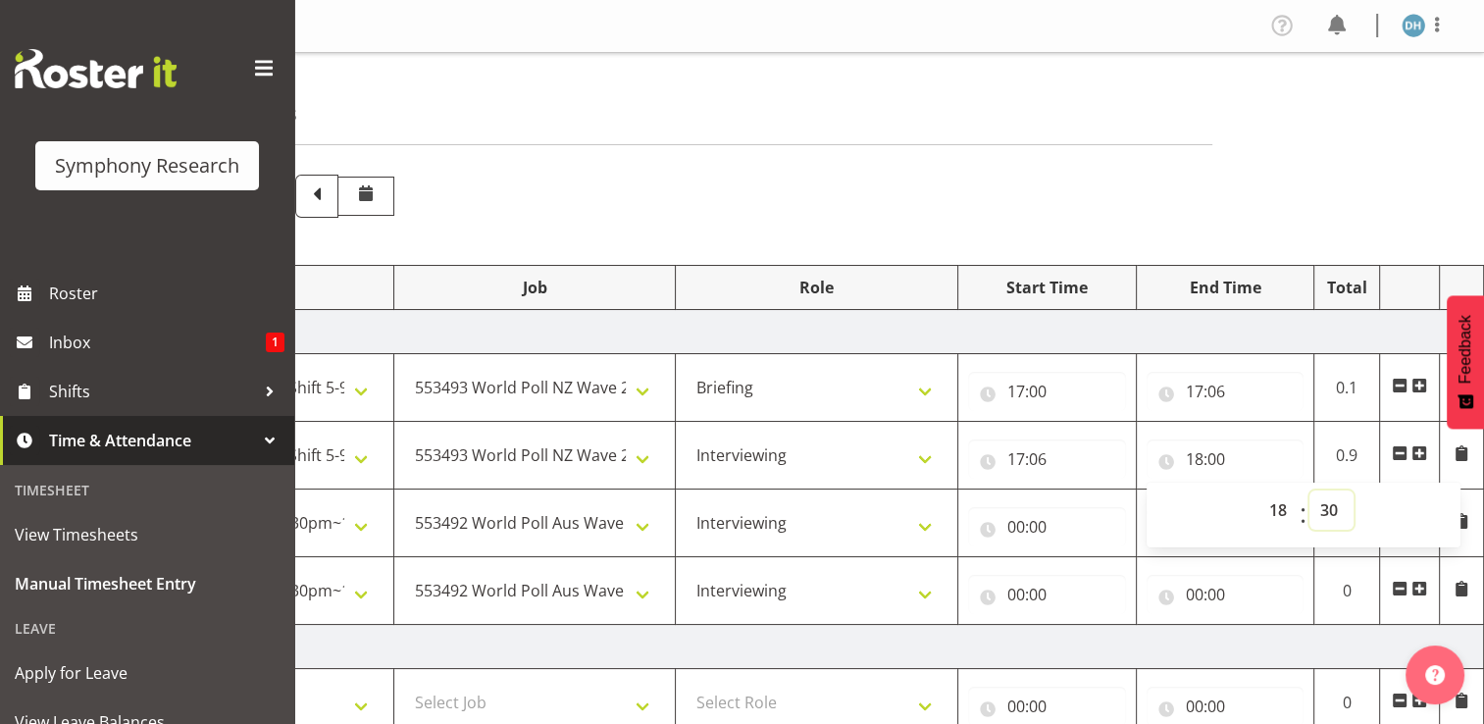
click at [975, 490] on select "00 01 02 03 04 05 06 07 08 09 10 11 12 13 14 15 16 17 18 19 20 21 22 23 24 25 2…" at bounding box center [1332, 509] width 44 height 39
type input "18:30"
click at [975, 527] on input "00:00" at bounding box center [1047, 526] width 158 height 39
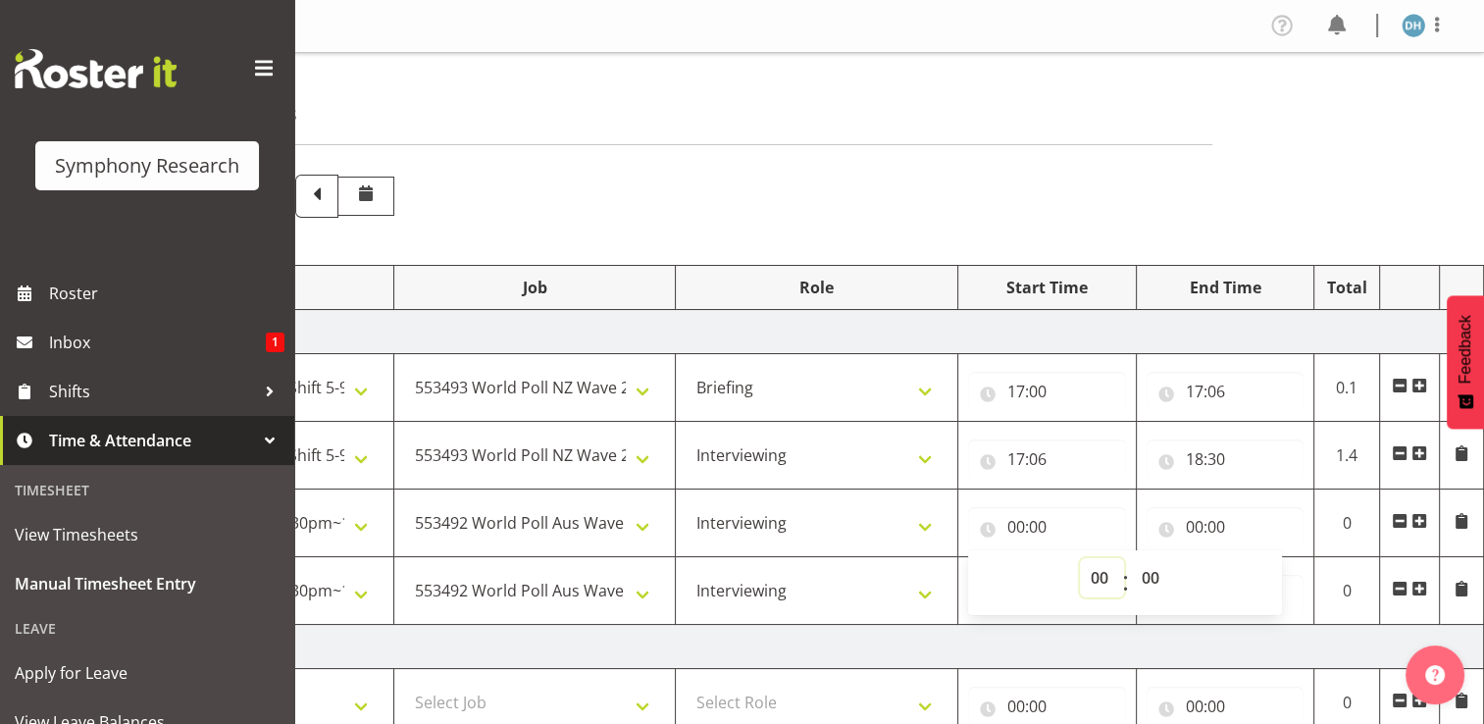
click at [975, 576] on select "00 01 02 03 04 05 06 07 08 09 10 11 12 13 14 15 16 17 18 19 20 21 22 23" at bounding box center [1102, 577] width 44 height 39
select select "18"
click at [975, 558] on select "00 01 02 03 04 05 06 07 08 09 10 11 12 13 14 15 16 17 18 19 20 21 22 23" at bounding box center [1102, 577] width 44 height 39
type input "18:00"
click at [975, 580] on select "00 01 02 03 04 05 06 07 08 09 10 11 12 13 14 15 16 17 18 19 20 21 22 23 24 25 2…" at bounding box center [1153, 577] width 44 height 39
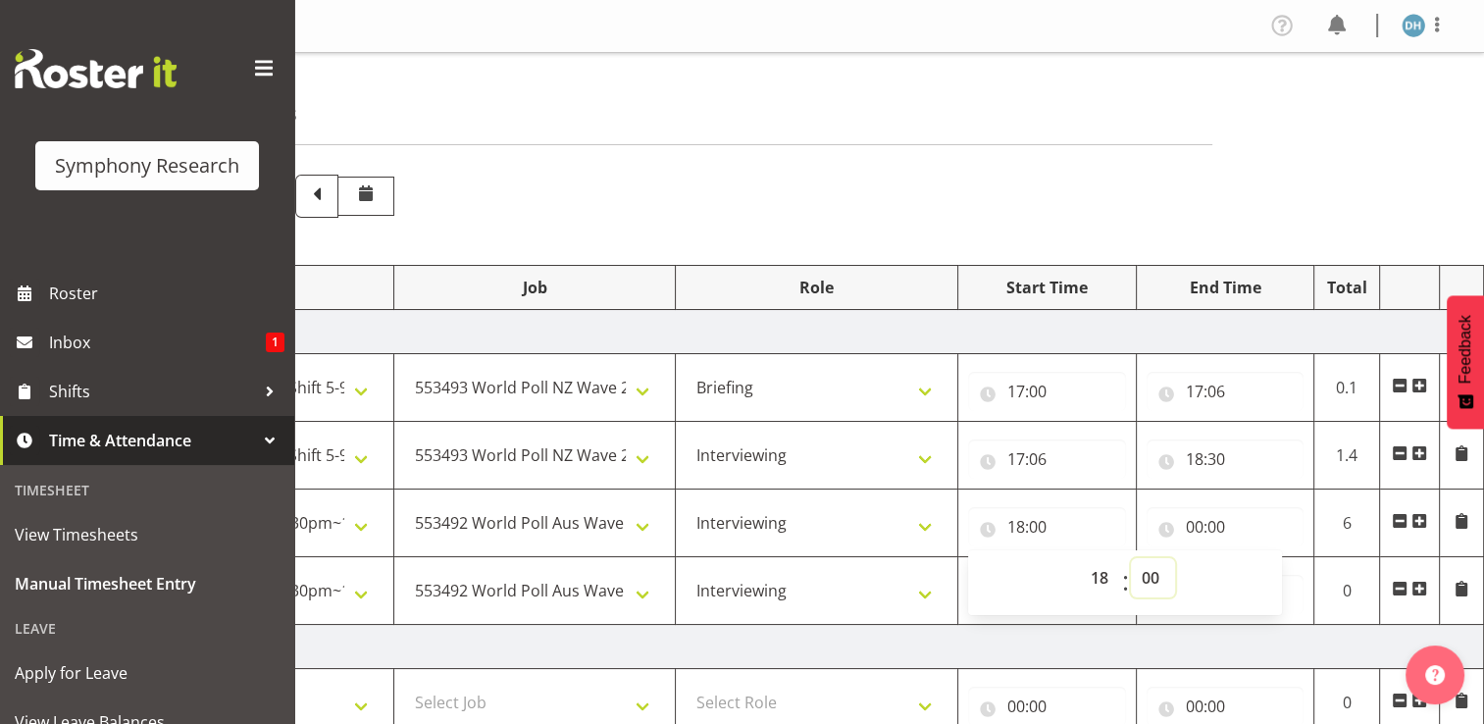
select select "30"
click at [975, 558] on select "00 01 02 03 04 05 06 07 08 09 10 11 12 13 14 15 16 17 18 19 20 21 22 23 24 25 2…" at bounding box center [1153, 577] width 44 height 39
type input "18:30"
click at [975, 526] on input "00:00" at bounding box center [1226, 526] width 158 height 39
click at [975, 574] on select "00 01 02 03 04 05 06 07 08 09 10 11 12 13 14 15 16 17 18 19 20 21 22 23" at bounding box center [1281, 577] width 44 height 39
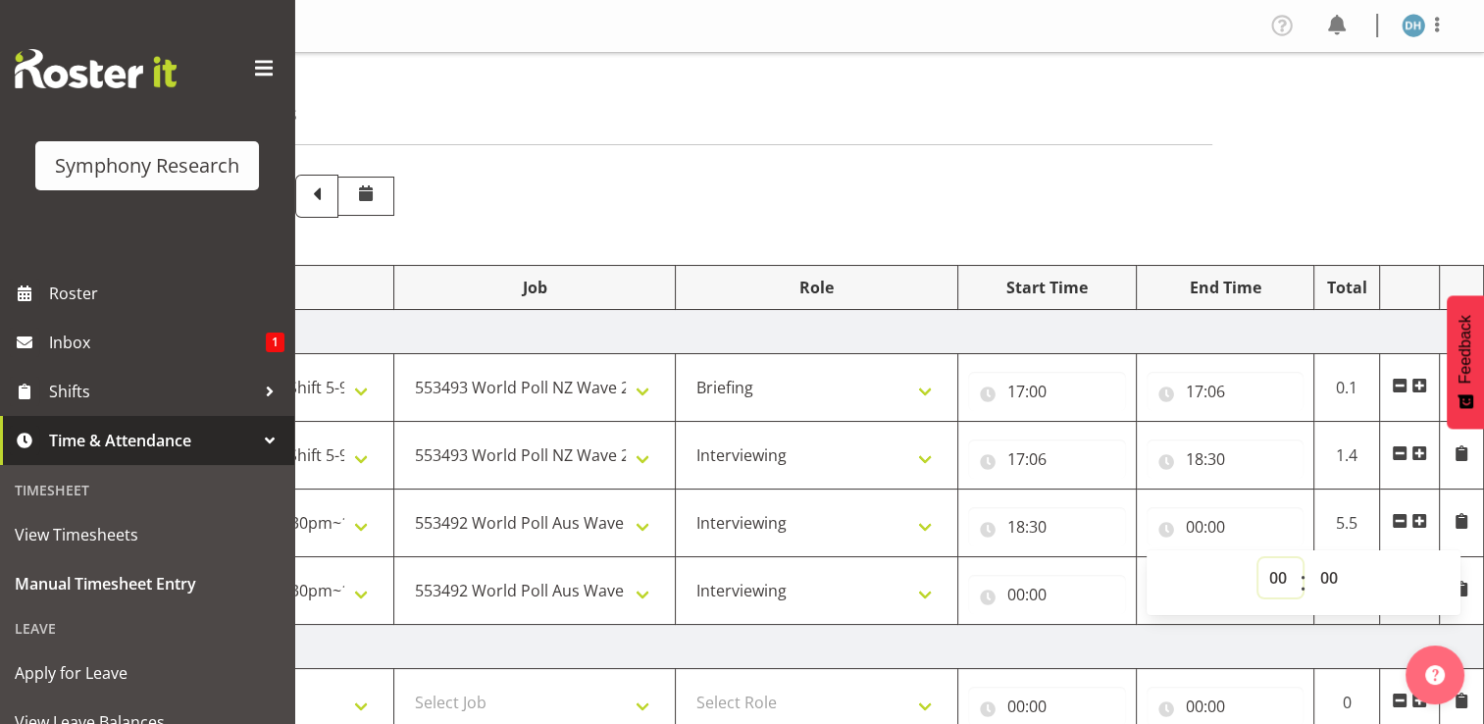
select select "20"
click at [975, 558] on select "00 01 02 03 04 05 06 07 08 09 10 11 12 13 14 15 16 17 18 19 20 21 22 23" at bounding box center [1281, 577] width 44 height 39
type input "20:00"
click at [975, 593] on input "00:00" at bounding box center [1047, 594] width 158 height 39
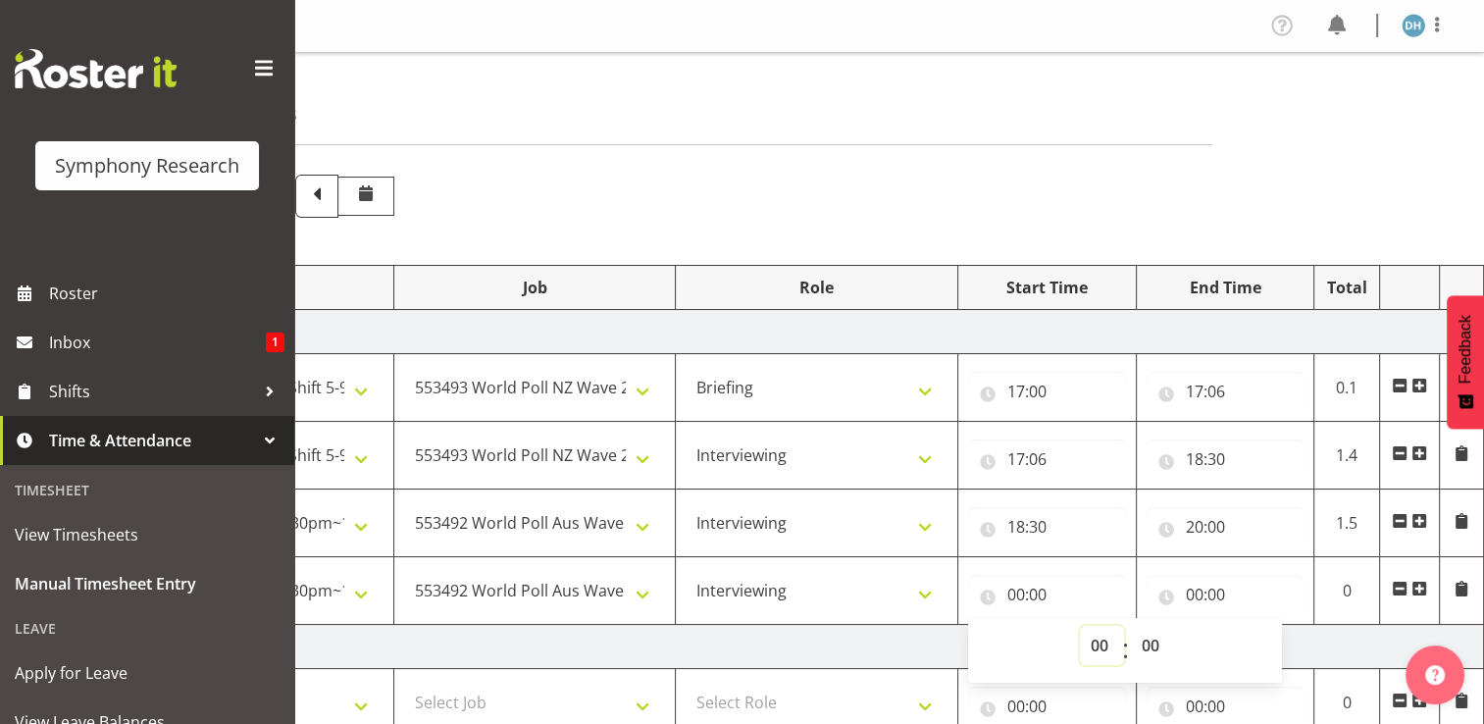
click at [975, 619] on select "00 01 02 03 04 05 06 07 08 09 10 11 12 13 14 15 16 17 18 19 20 21 22 23" at bounding box center [1102, 645] width 44 height 39
select select "20"
click at [975, 619] on select "00 01 02 03 04 05 06 07 08 09 10 11 12 13 14 15 16 17 18 19 20 21 22 23" at bounding box center [1102, 645] width 44 height 39
type input "20:00"
click at [975, 619] on select "00 01 02 03 04 05 06 07 08 09 10 11 12 13 14 15 16 17 18 19 20 21 22 23 24 25 2…" at bounding box center [1153, 645] width 44 height 39
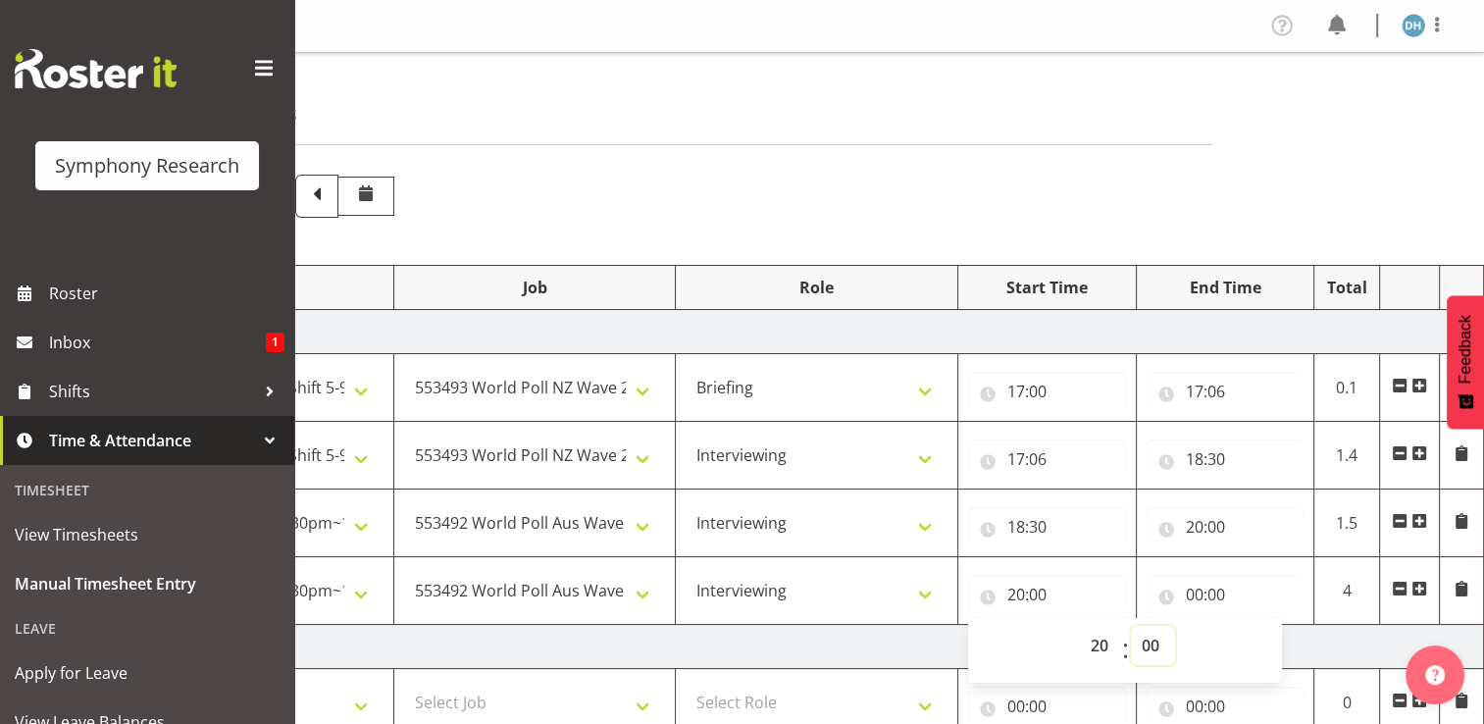
select select "30"
click at [975, 619] on select "00 01 02 03 04 05 06 07 08 09 10 11 12 13 14 15 16 17 18 19 20 21 22 23 24 25 2…" at bounding box center [1153, 645] width 44 height 39
type input "20:30"
click at [975, 594] on input "00:00" at bounding box center [1226, 594] width 158 height 39
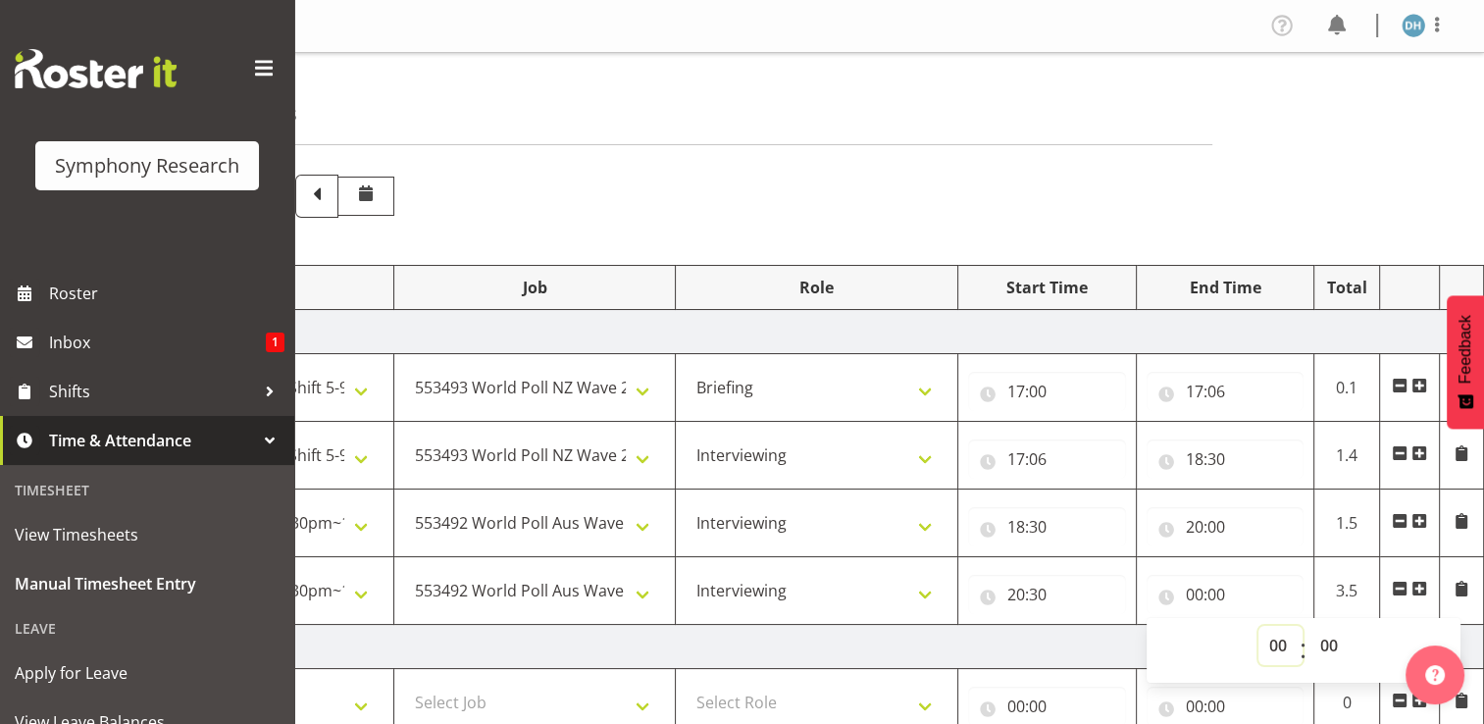
click at [975, 619] on select "00 01 02 03 04 05 06 07 08 09 10 11 12 13 14 15 16 17 18 19 20 21 22 23" at bounding box center [1281, 645] width 44 height 39
select select "22"
click at [975, 619] on select "00 01 02 03 04 05 06 07 08 09 10 11 12 13 14 15 16 17 18 19 20 21 22 23" at bounding box center [1281, 645] width 44 height 39
type input "22:00"
click at [975, 619] on select "00 01 02 03 04 05 06 07 08 09 10 11 12 13 14 15 16 17 18 19 20 21 22 23 24 25 2…" at bounding box center [1332, 645] width 44 height 39
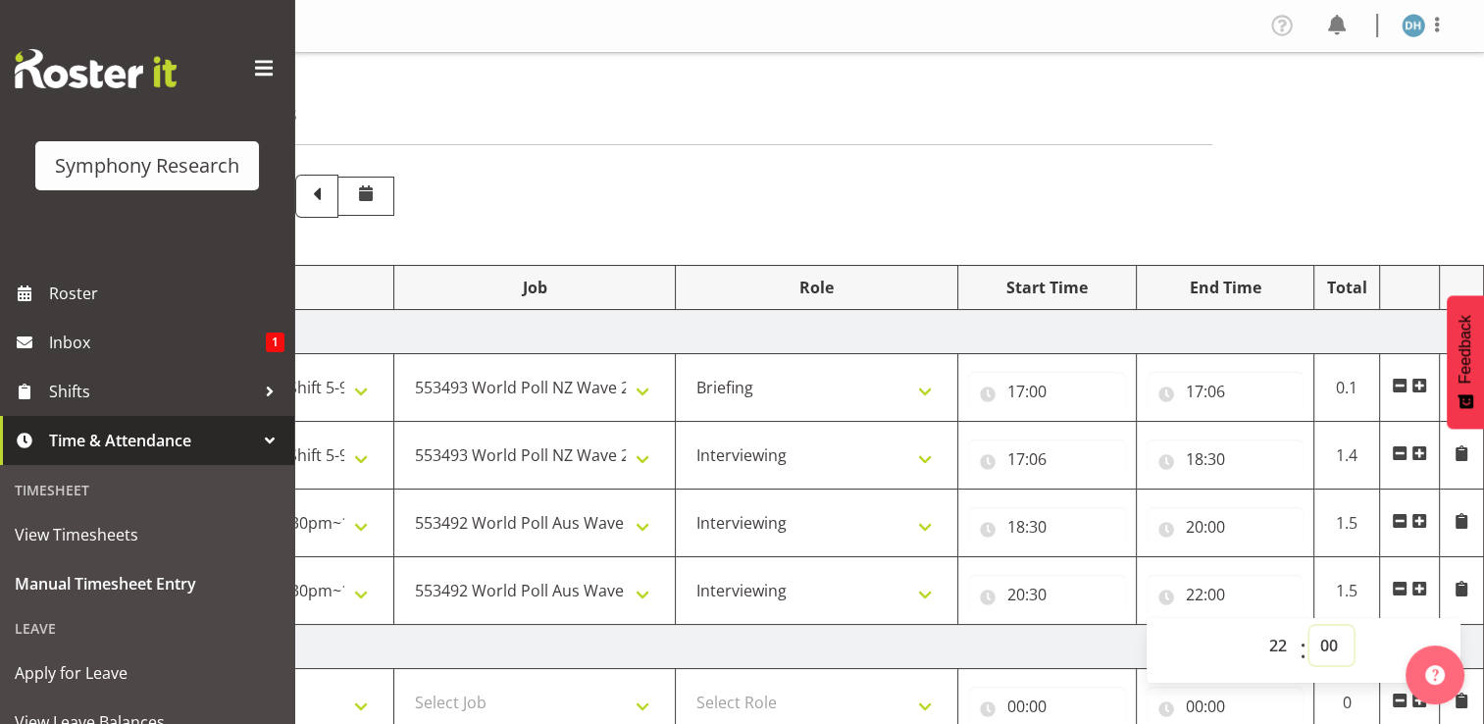
select select "30"
click at [975, 619] on select "00 01 02 03 04 05 06 07 08 09 10 11 12 13 14 15 16 17 18 19 20 21 22 23 24 25 2…" at bounding box center [1332, 645] width 44 height 39
type input "22:30"
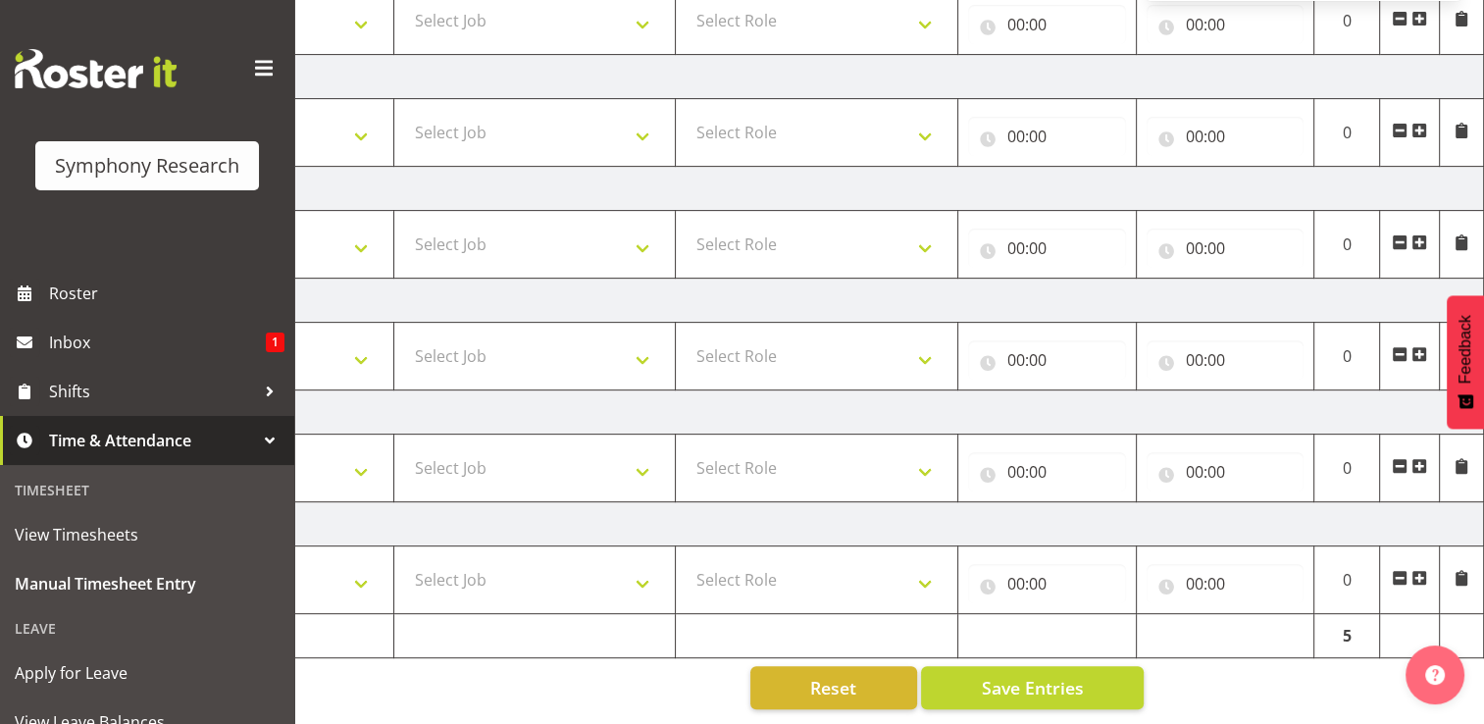
scroll to position [692, 0]
click at [975, 619] on span "Save Entries" at bounding box center [1032, 688] width 102 height 26
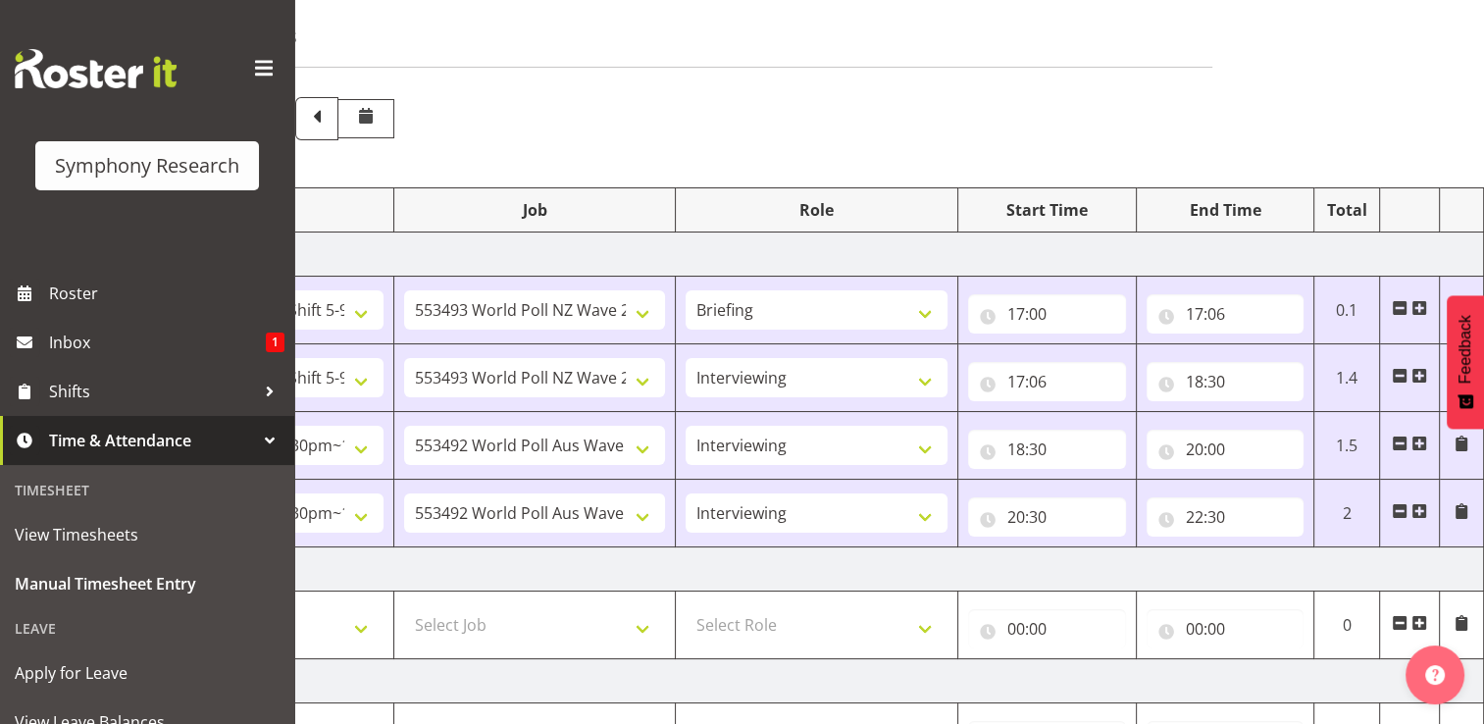
scroll to position [63, 0]
